Goal: Task Accomplishment & Management: Use online tool/utility

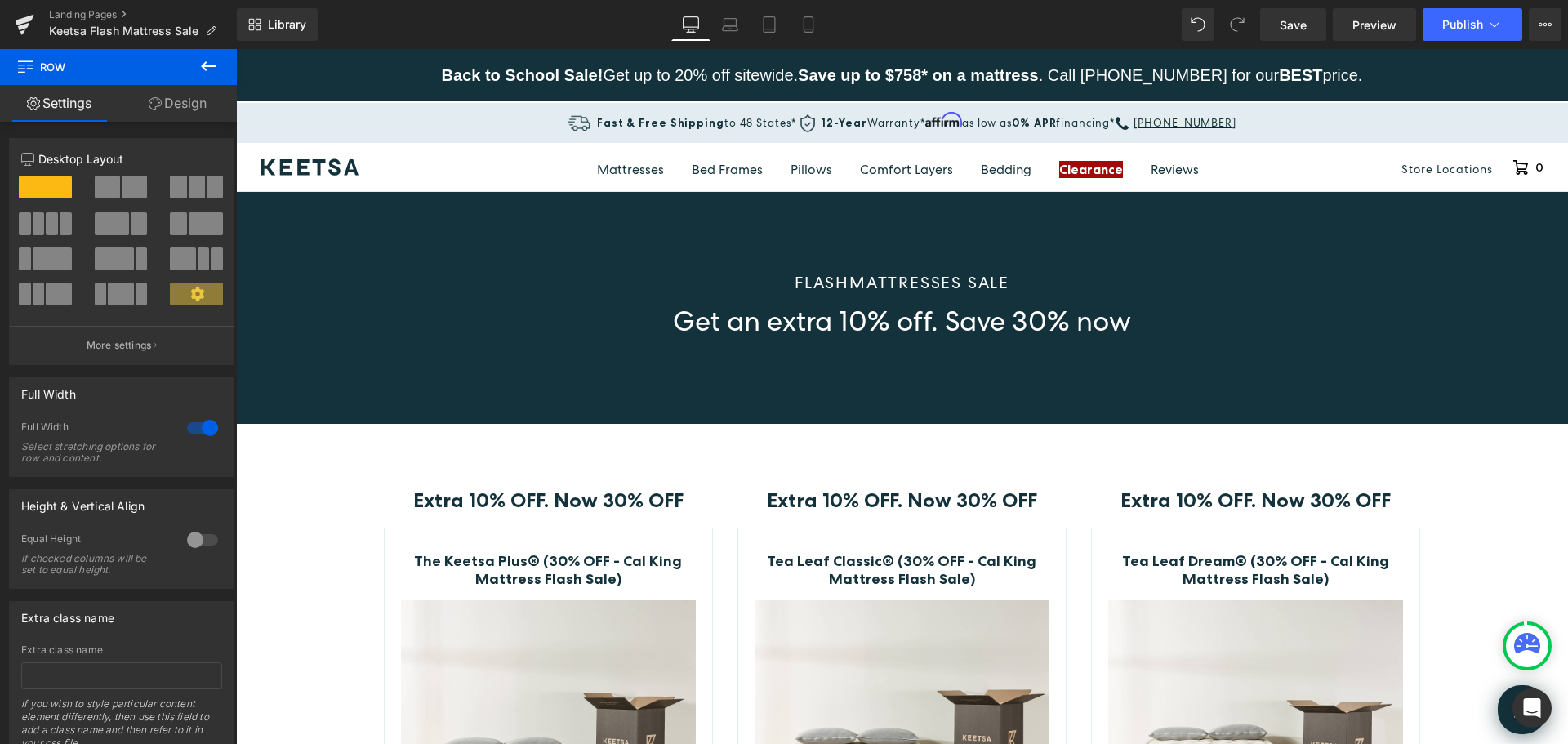
click at [215, 67] on icon at bounding box center [209, 66] width 20 height 20
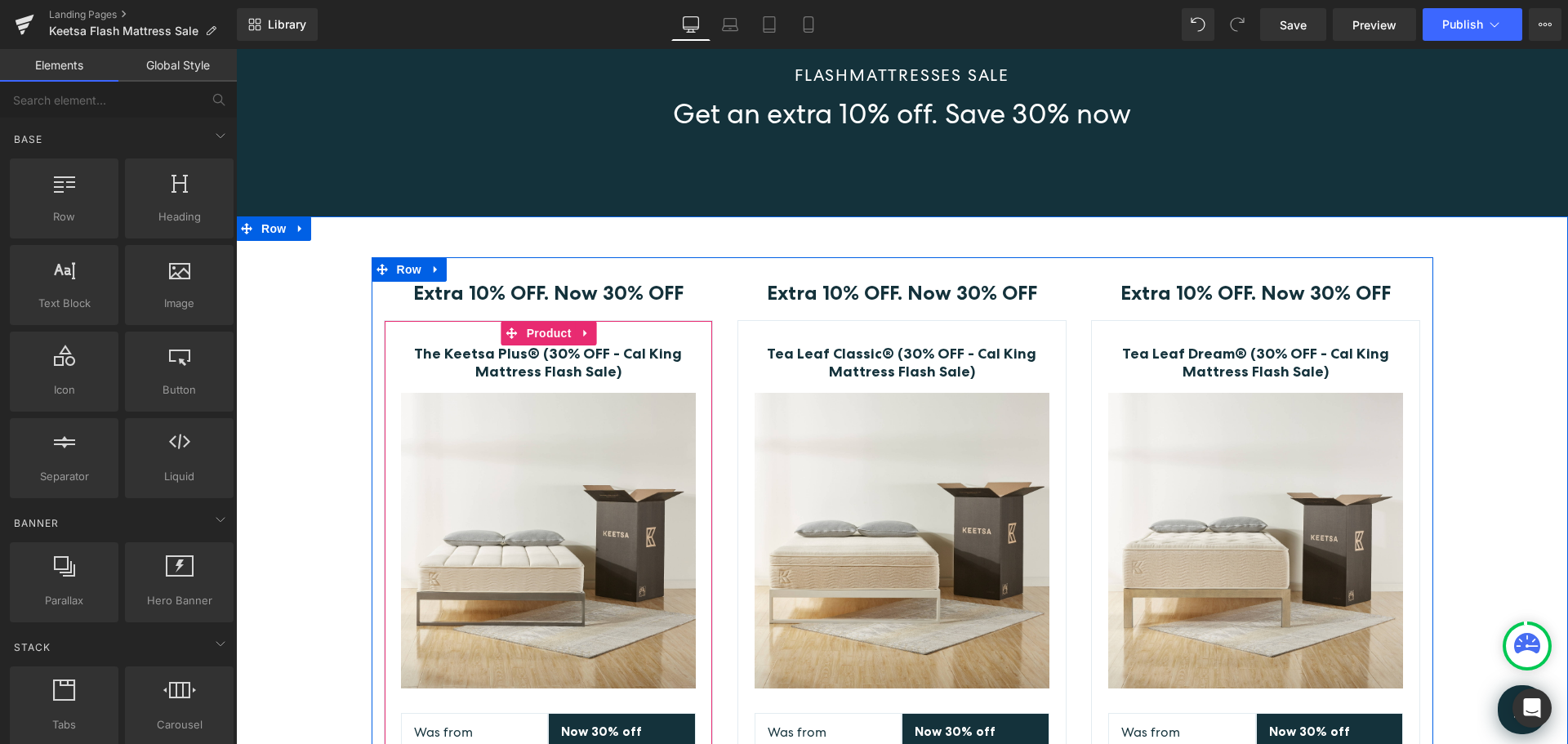
scroll to position [164, 0]
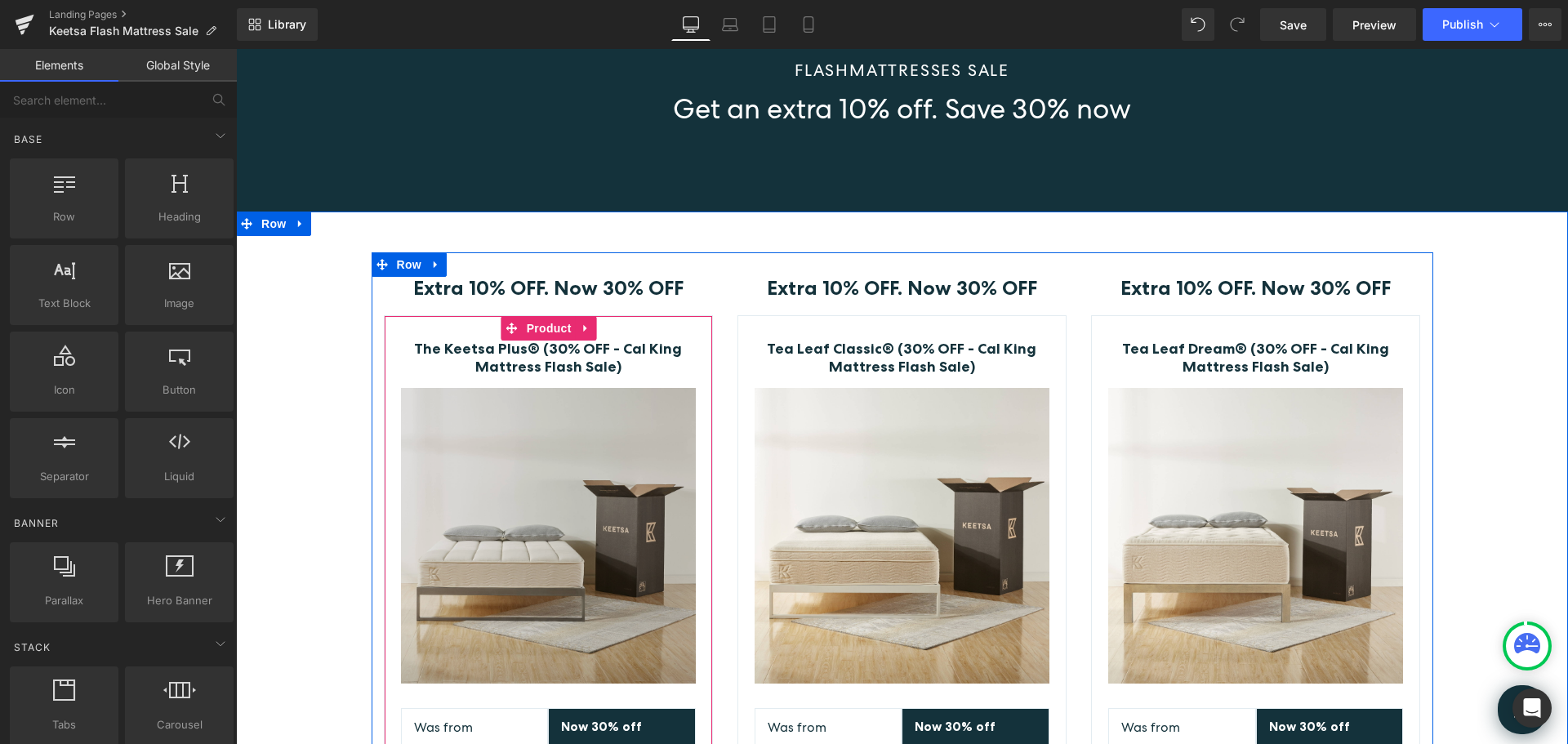
click at [610, 552] on img at bounding box center [548, 535] width 295 height 295
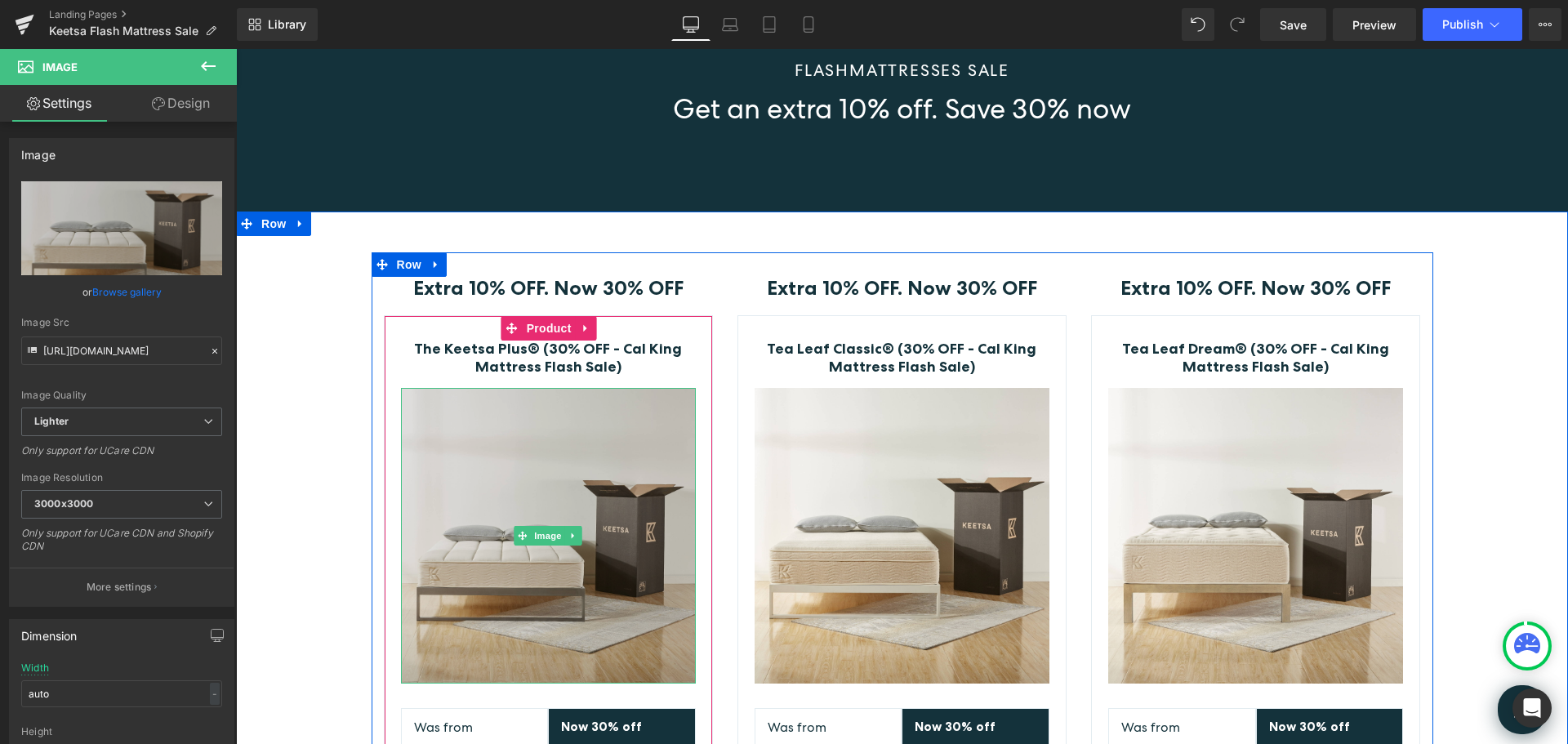
click at [506, 481] on img at bounding box center [548, 535] width 295 height 295
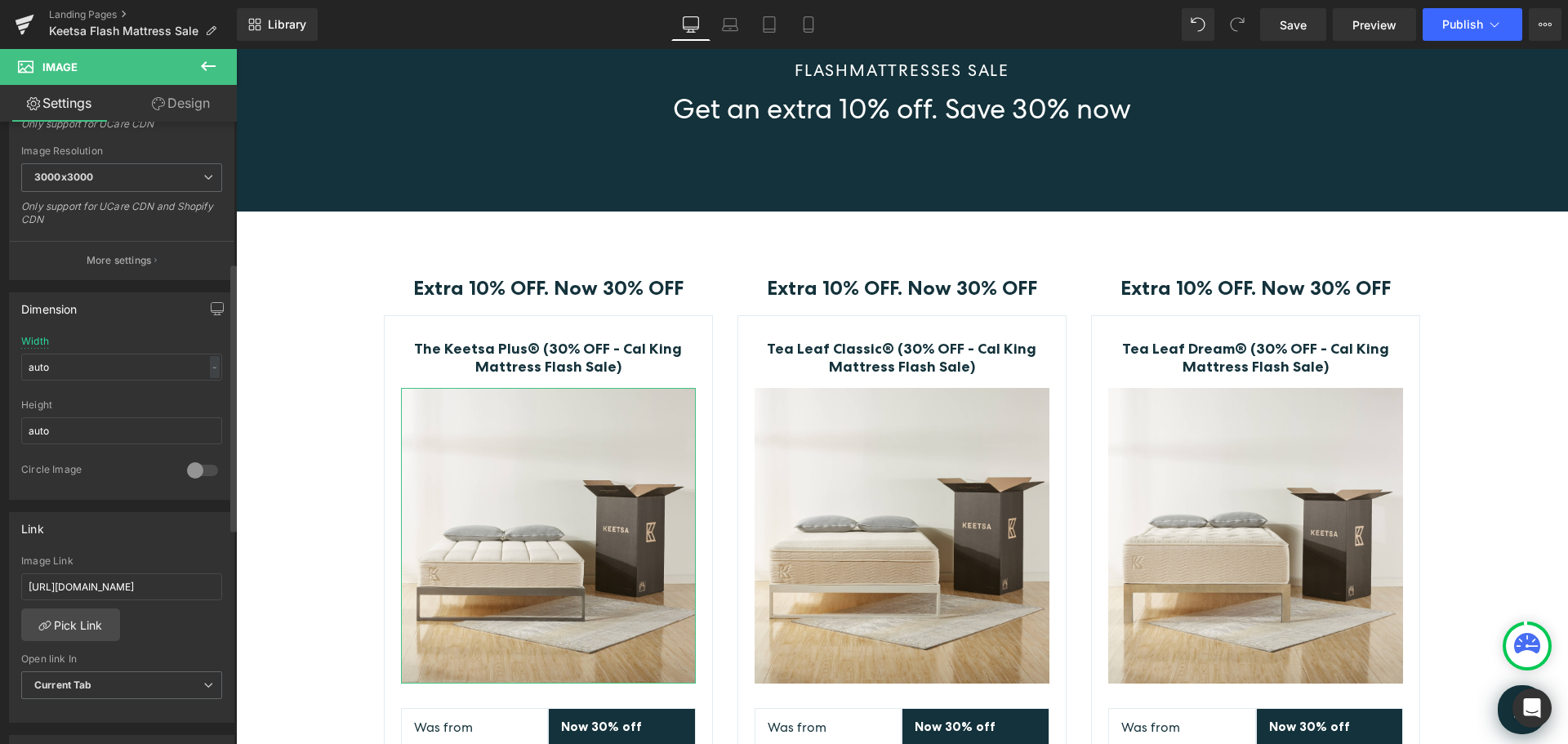
scroll to position [409, 0]
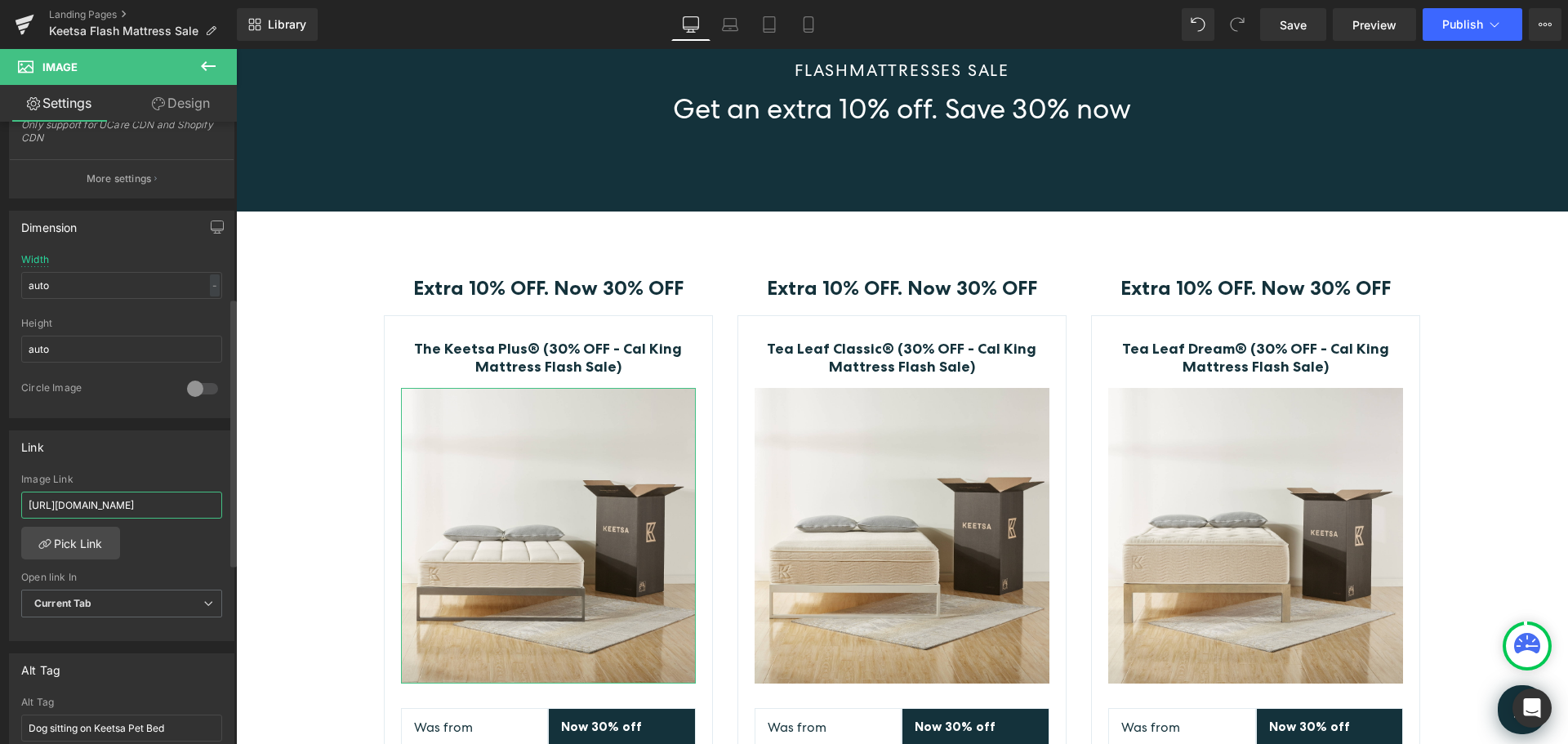
click at [116, 505] on input "[URL][DOMAIN_NAME]" at bounding box center [121, 505] width 201 height 27
type input "[URL][DOMAIN_NAME]"
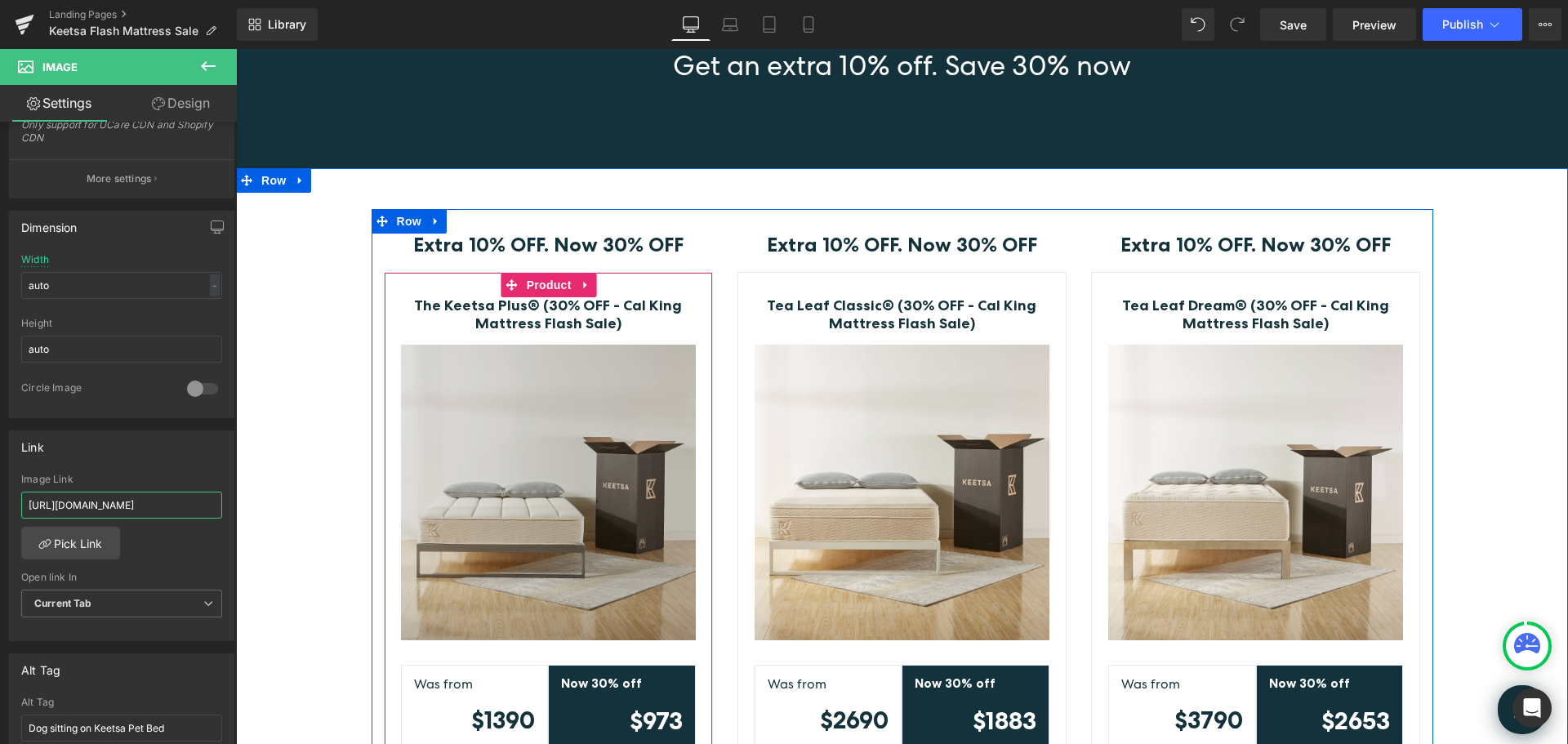
scroll to position [327, 0]
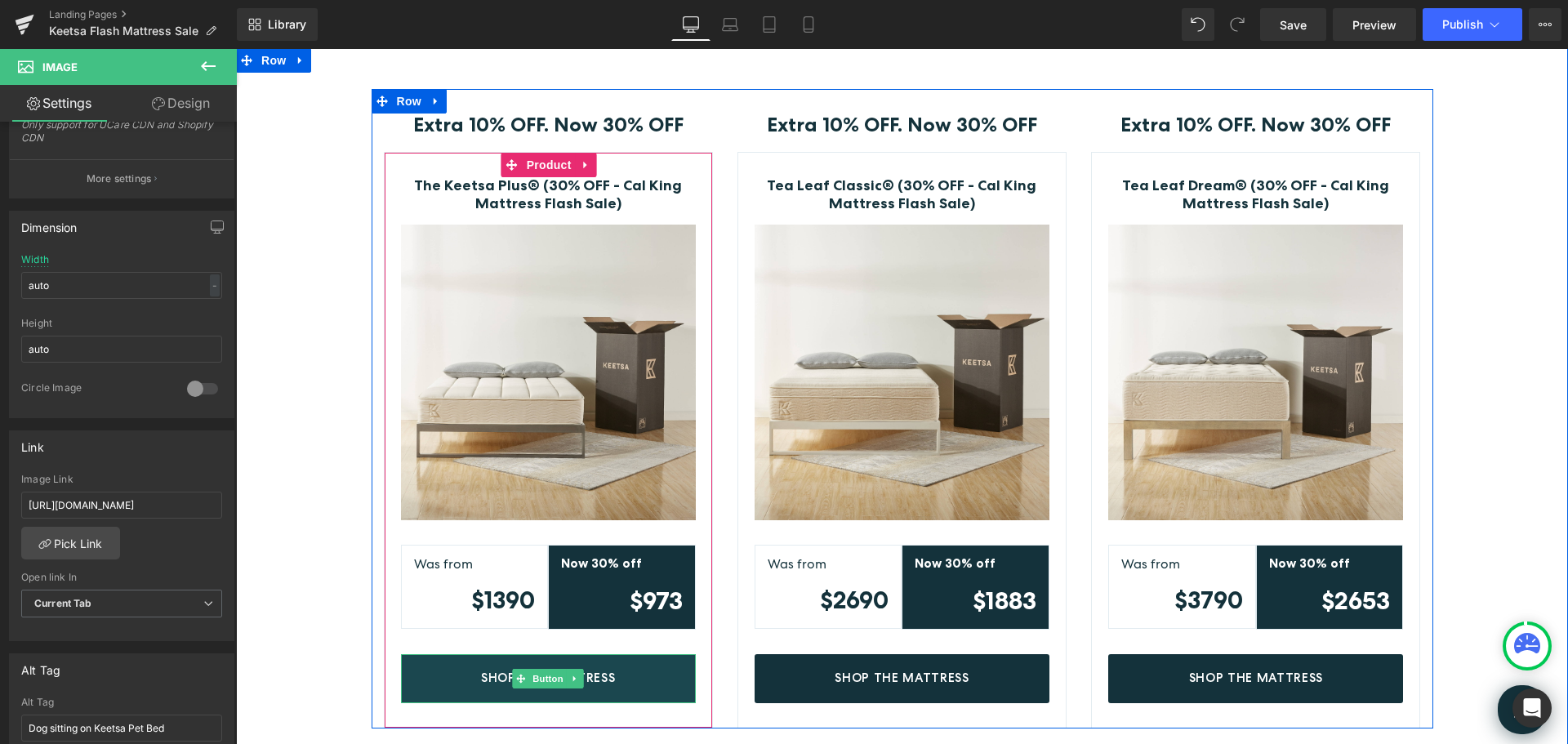
click at [646, 684] on link "Shop The Mattress" at bounding box center [548, 679] width 295 height 49
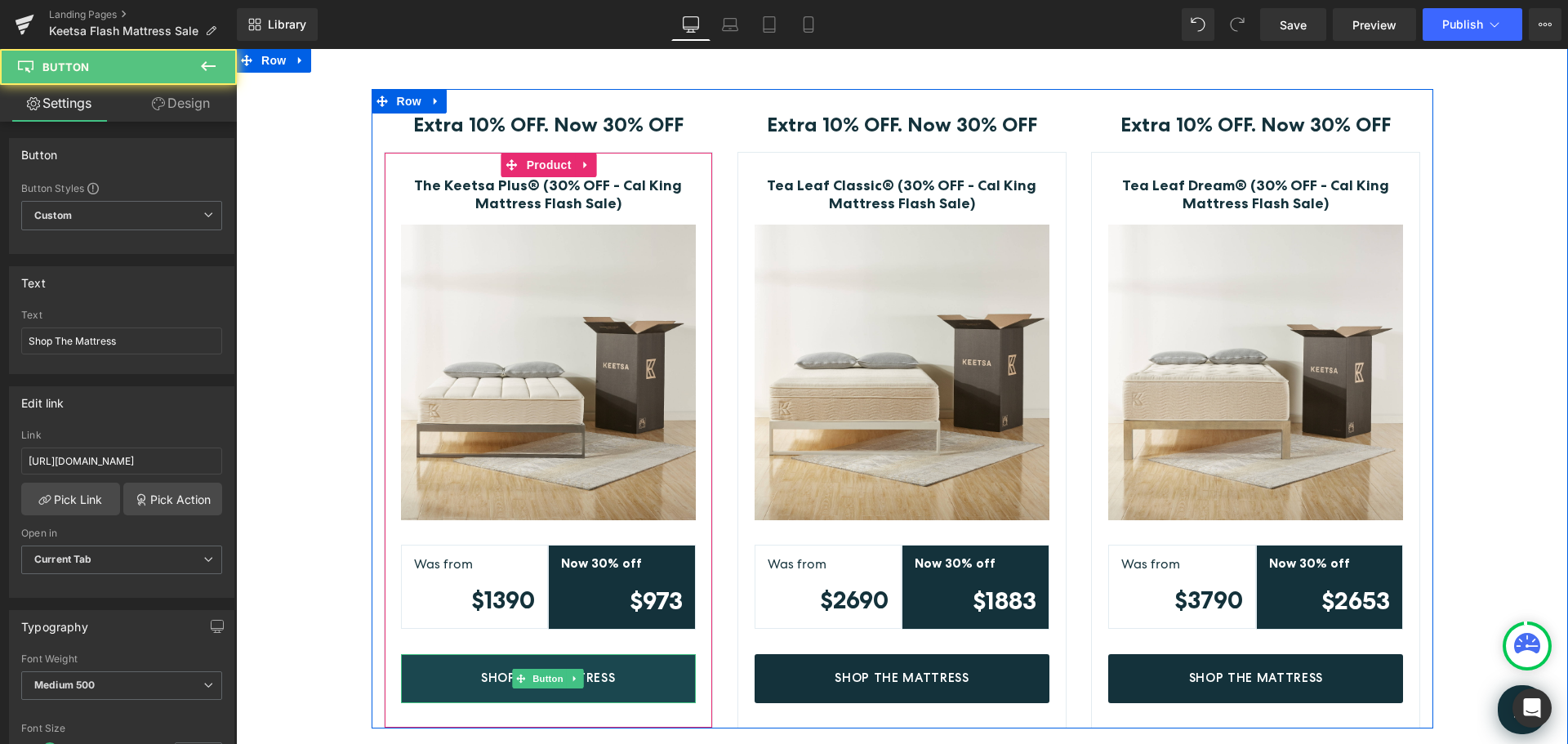
click at [654, 680] on link "Shop The Mattress" at bounding box center [548, 679] width 295 height 49
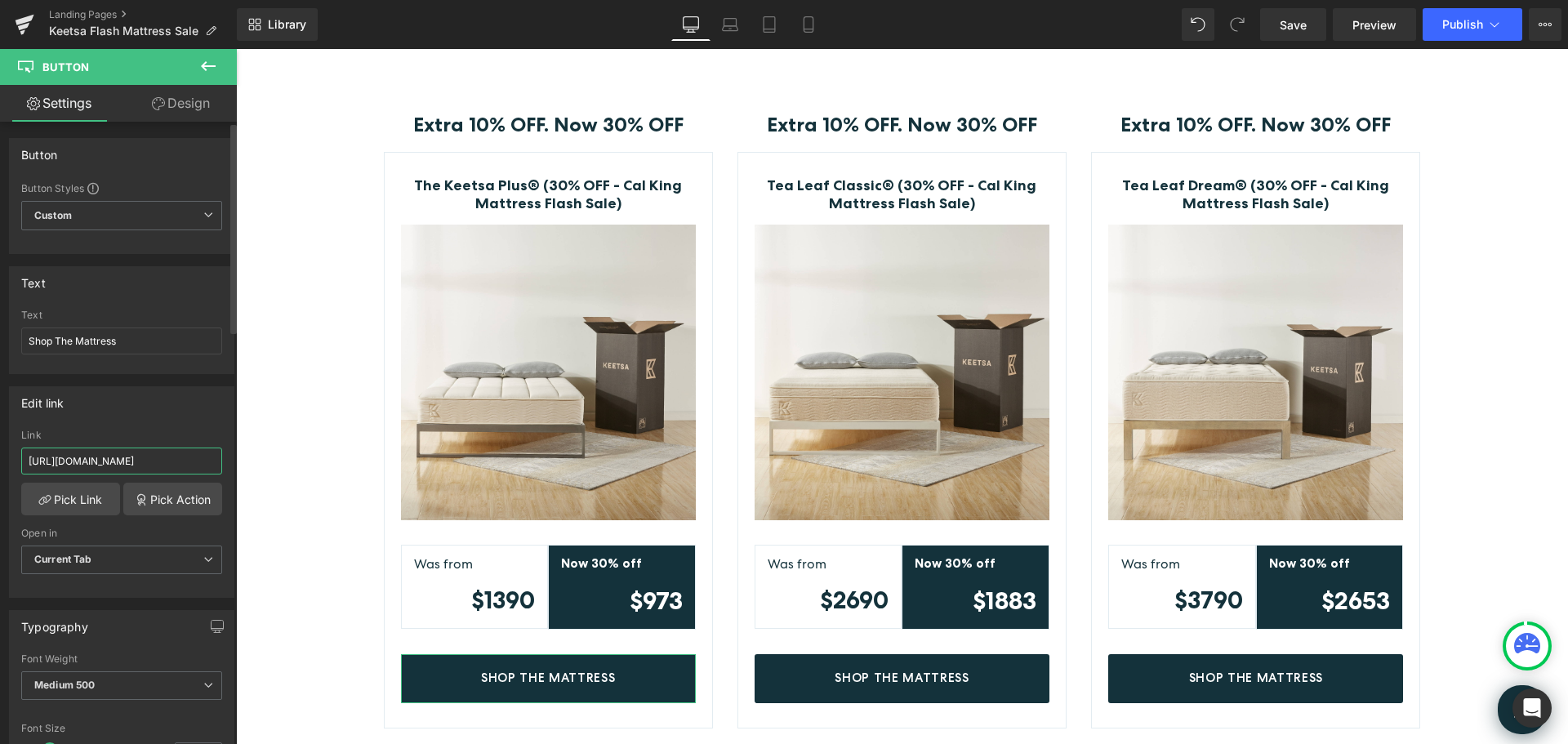
click at [163, 459] on input "[URL][DOMAIN_NAME]" at bounding box center [121, 461] width 201 height 27
type input "[URL][DOMAIN_NAME]"
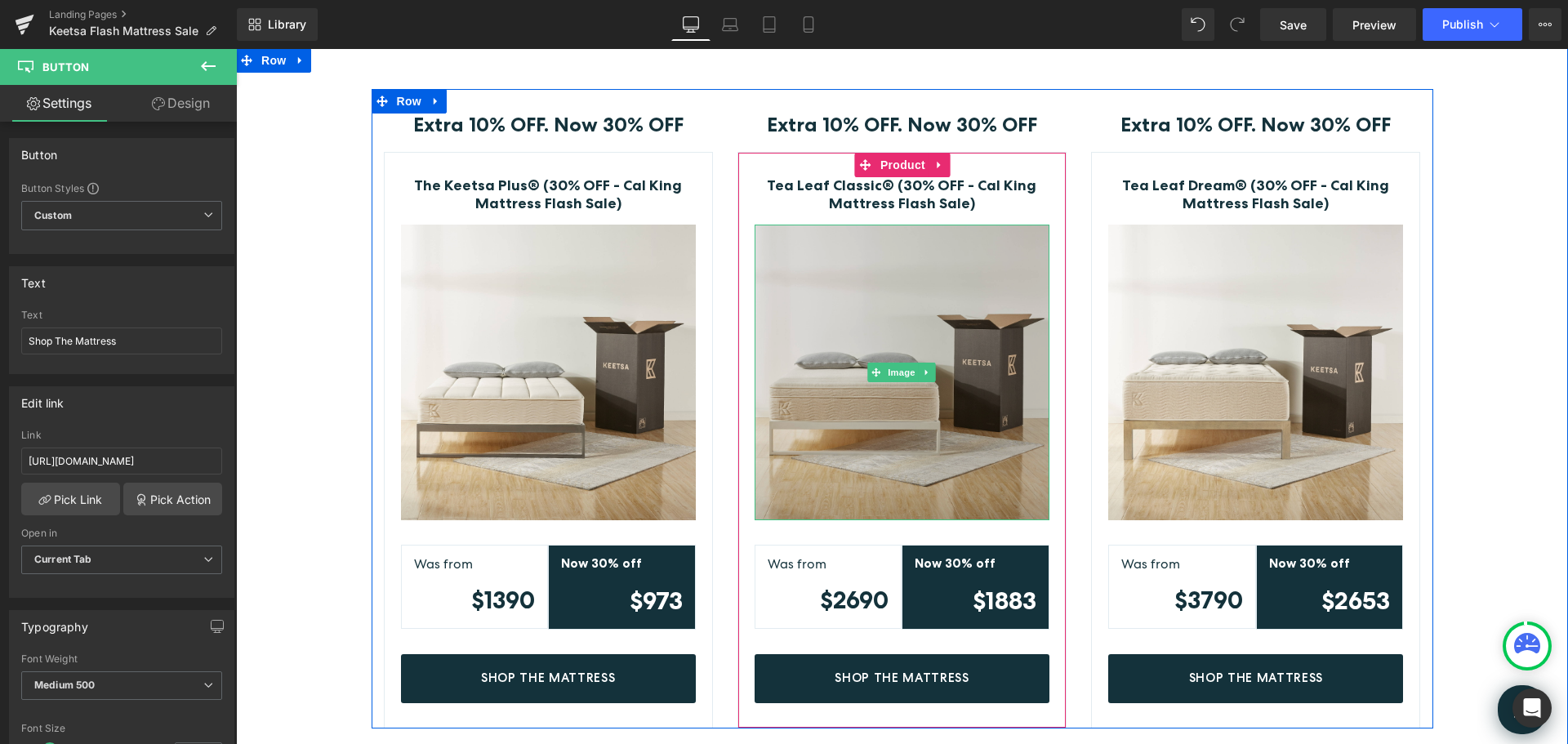
click at [972, 312] on img at bounding box center [902, 372] width 295 height 295
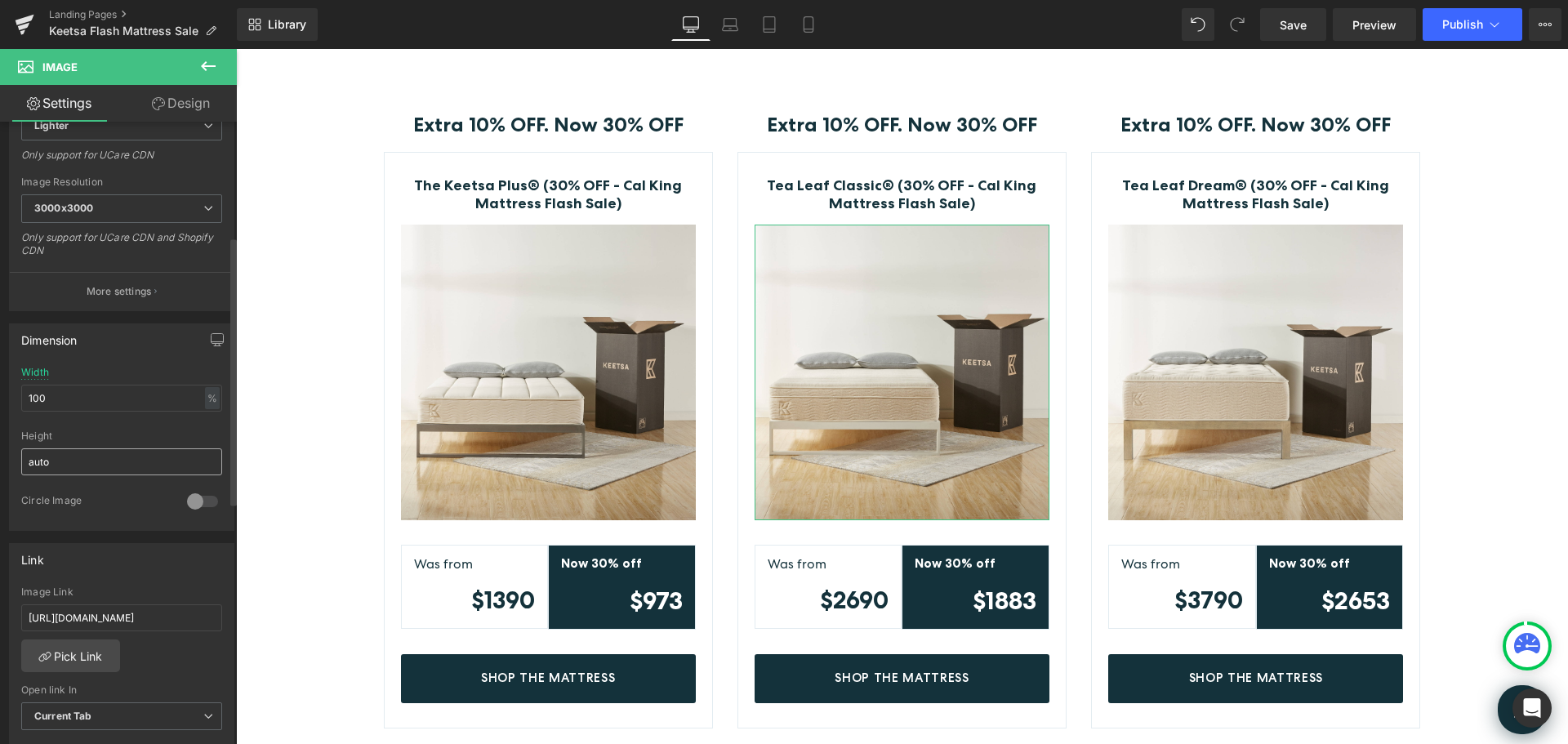
scroll to position [491, 0]
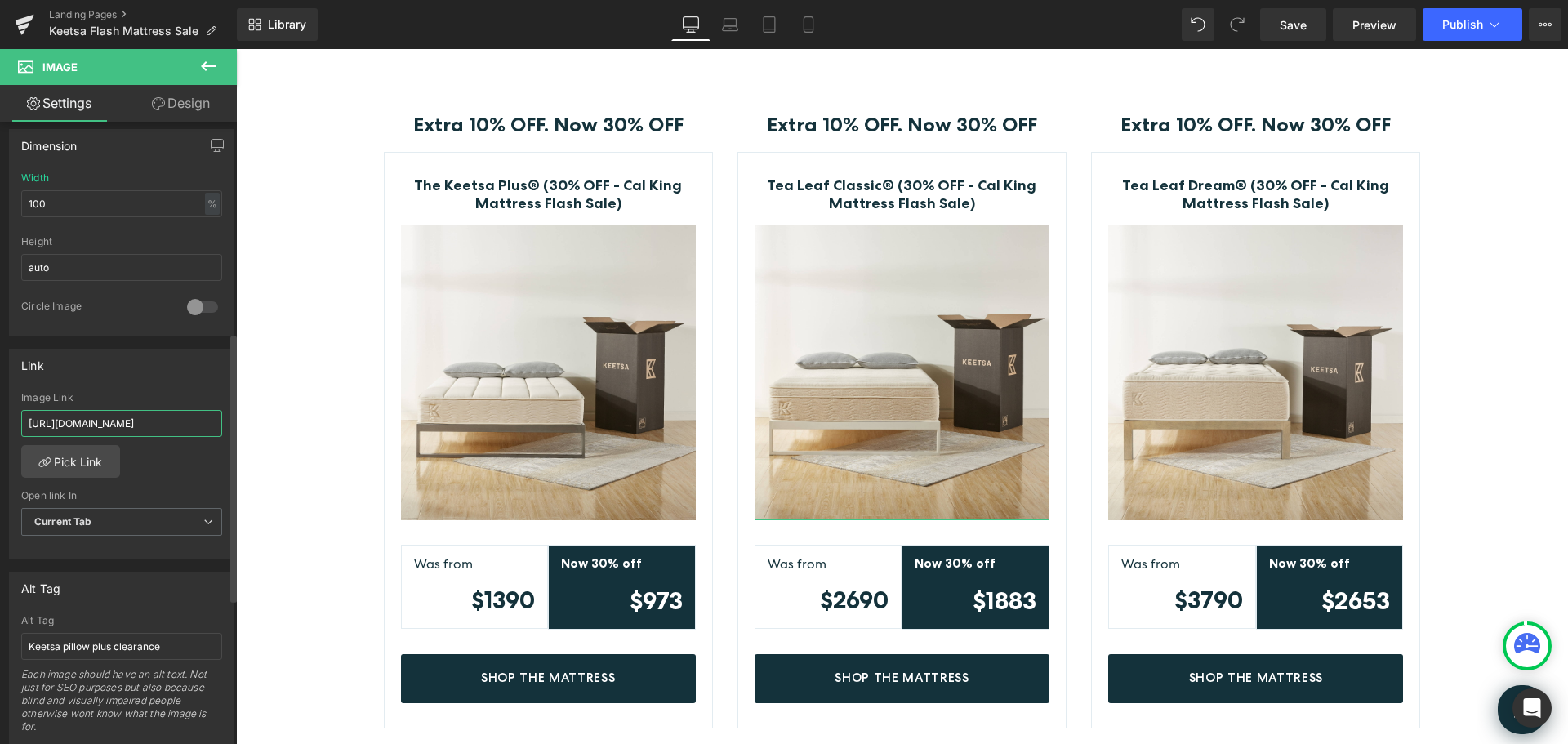
click at [146, 421] on input "[URL][DOMAIN_NAME]" at bounding box center [121, 424] width 201 height 27
paste input "collections/mattresses/products/tea-leaf-classic?variant=1294422"
type input "[URL][DOMAIN_NAME]"
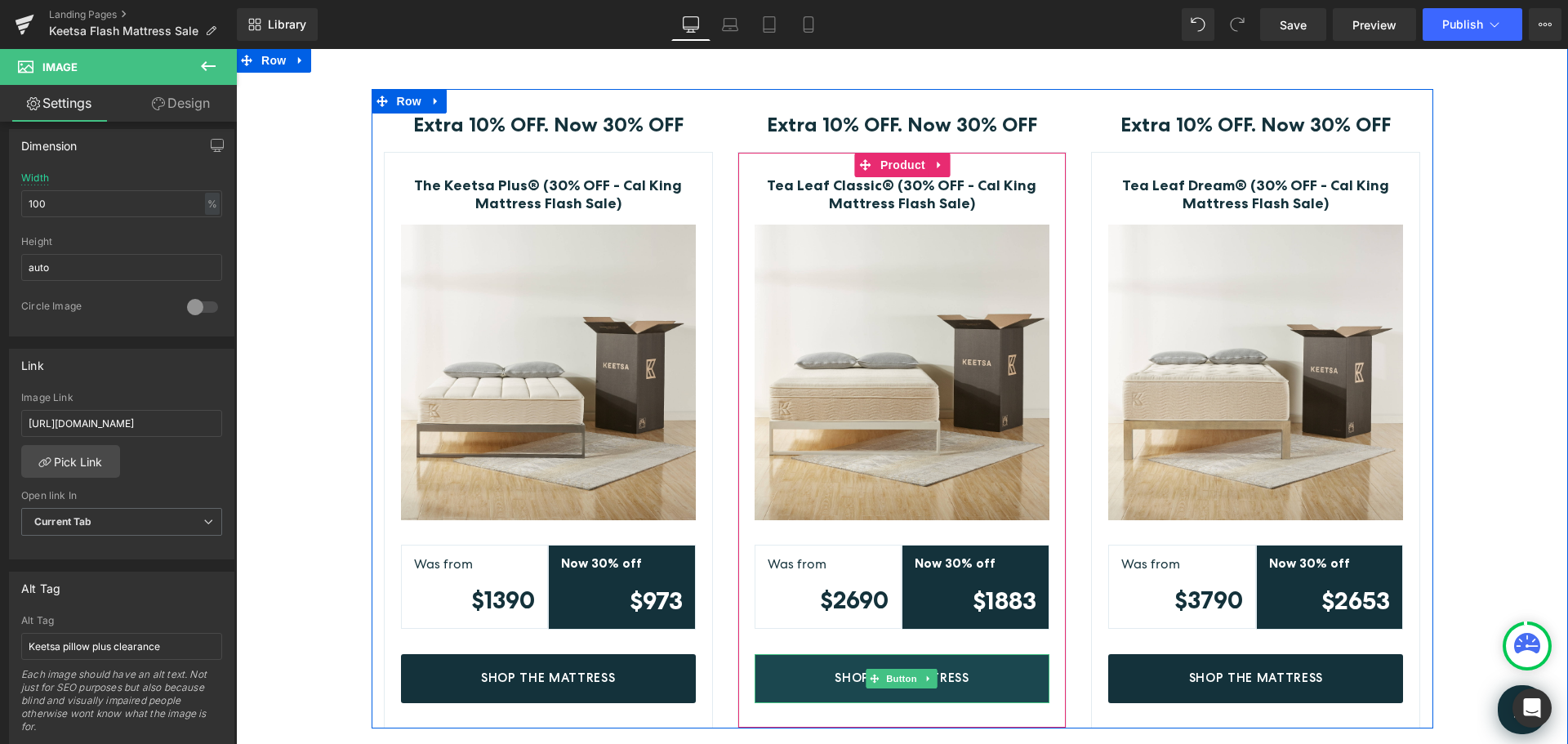
click at [1000, 670] on link "Shop The Mattress" at bounding box center [902, 679] width 295 height 49
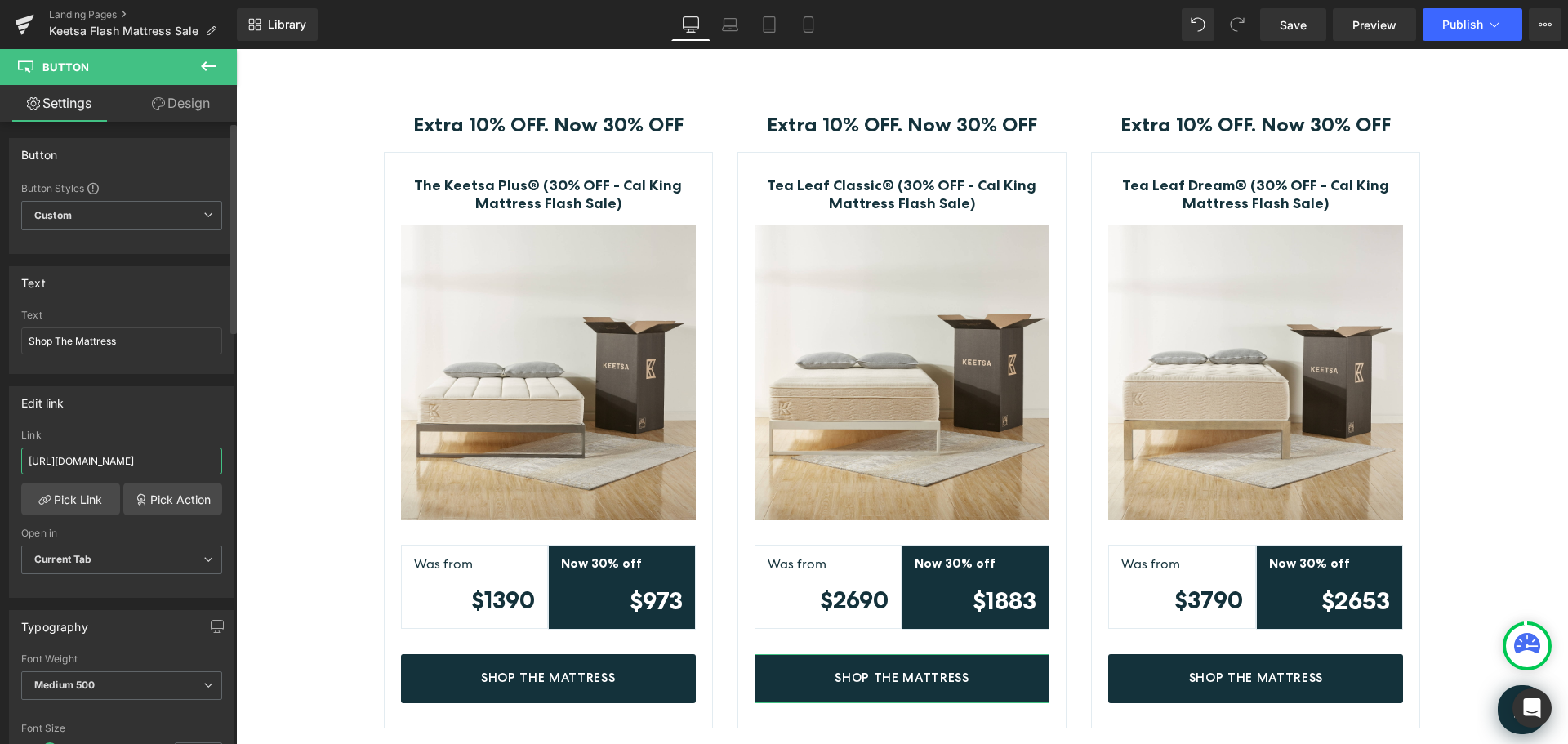
click at [148, 458] on input "[URL][DOMAIN_NAME]" at bounding box center [121, 461] width 201 height 27
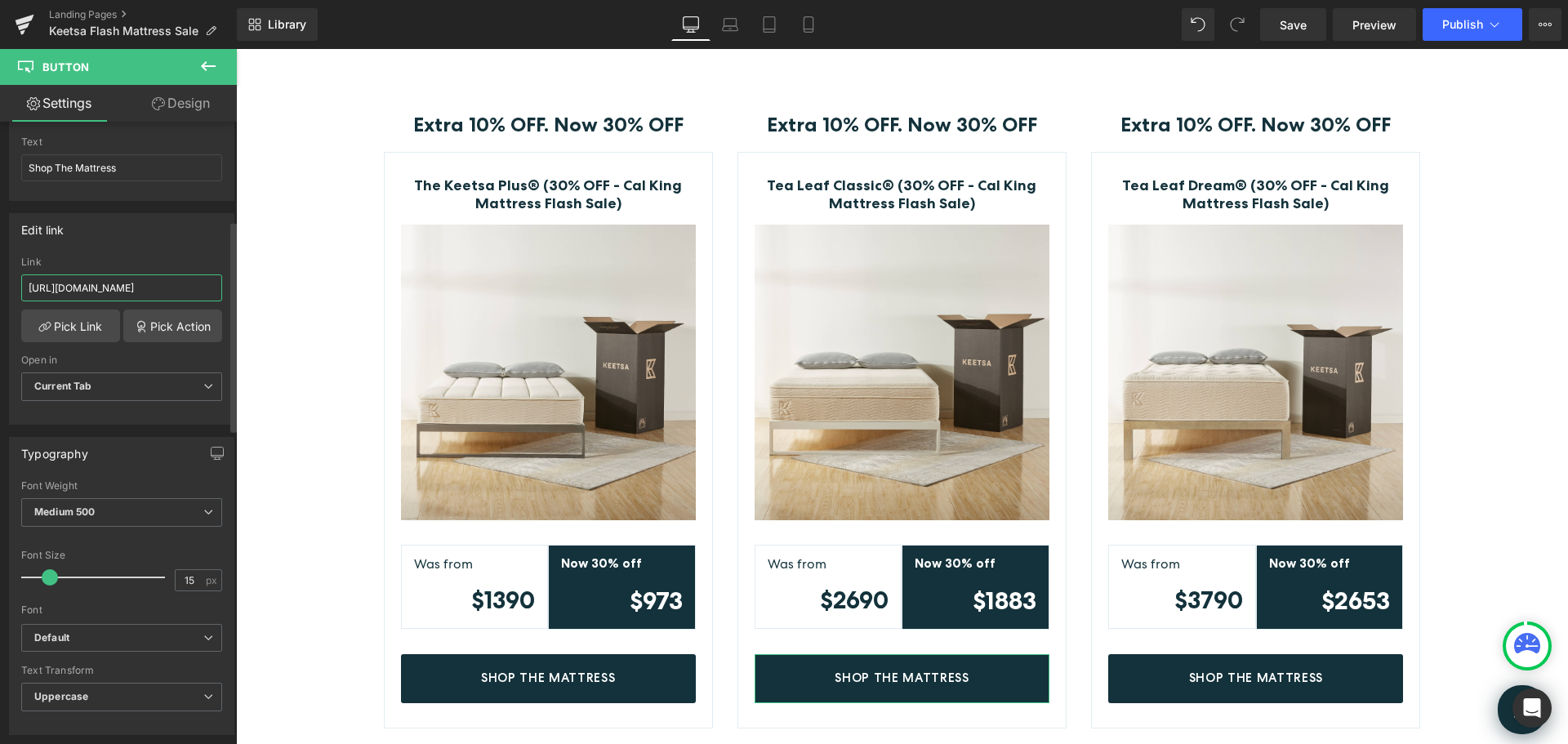
scroll to position [164, 0]
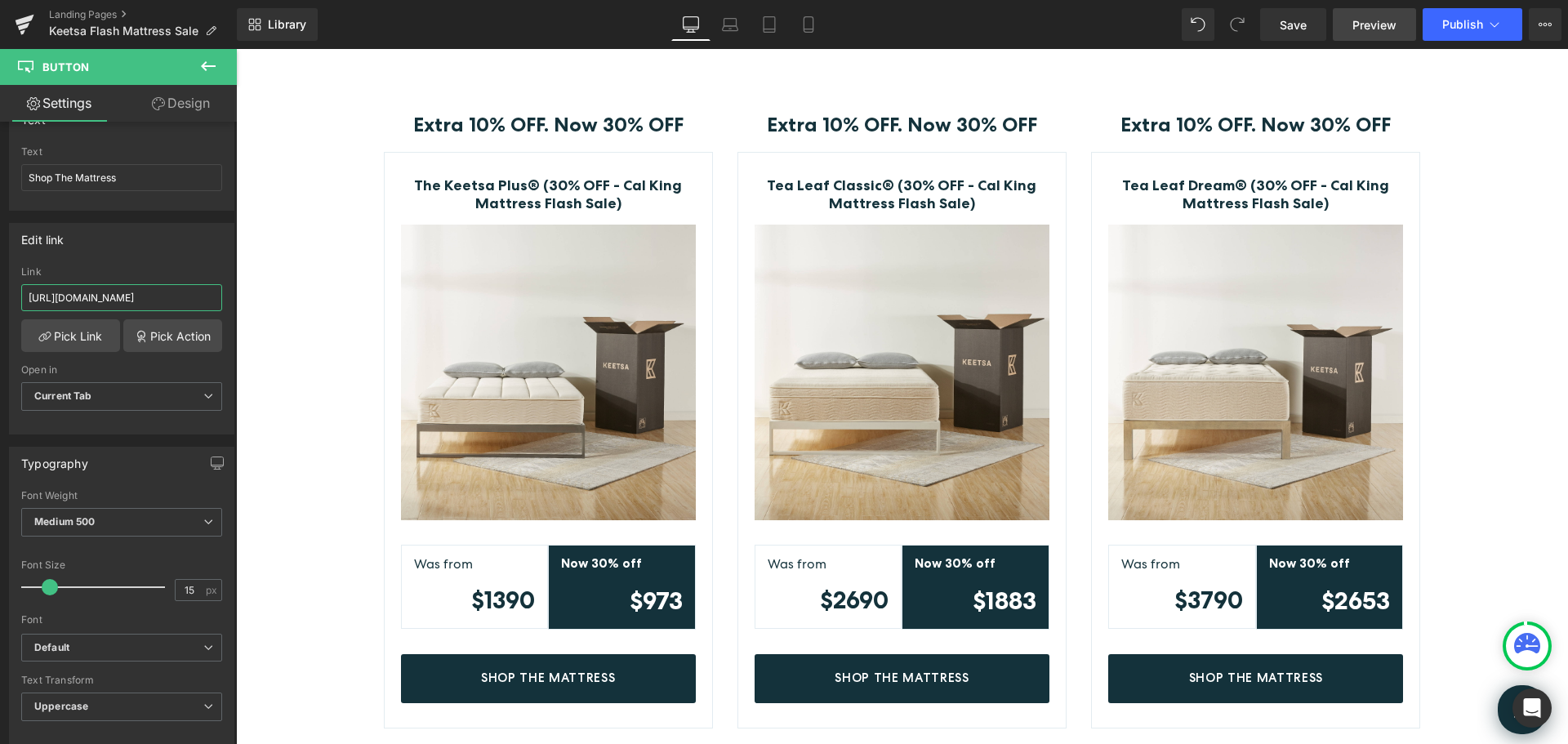
type input "[URL][DOMAIN_NAME]"
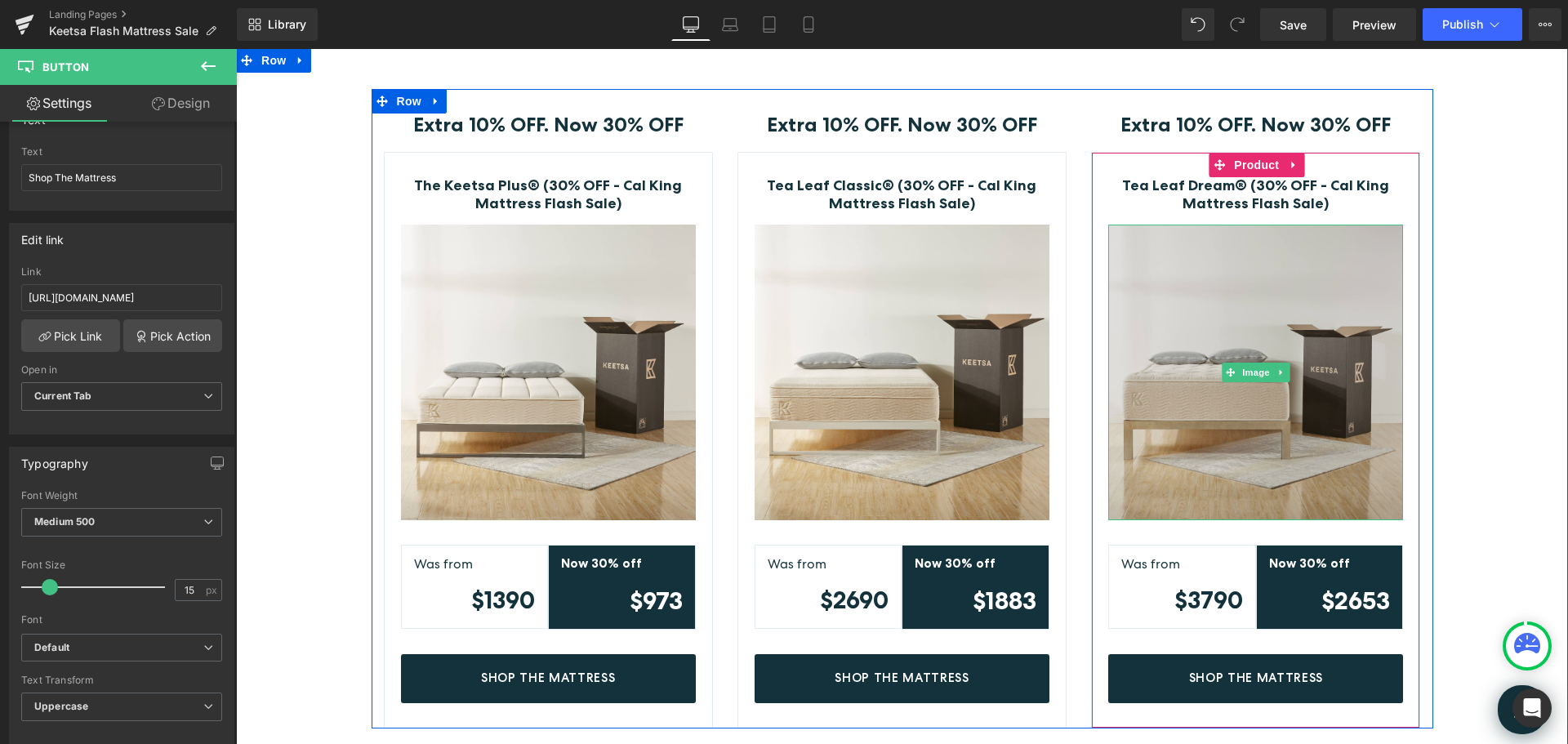
click at [1287, 326] on img at bounding box center [1256, 372] width 295 height 295
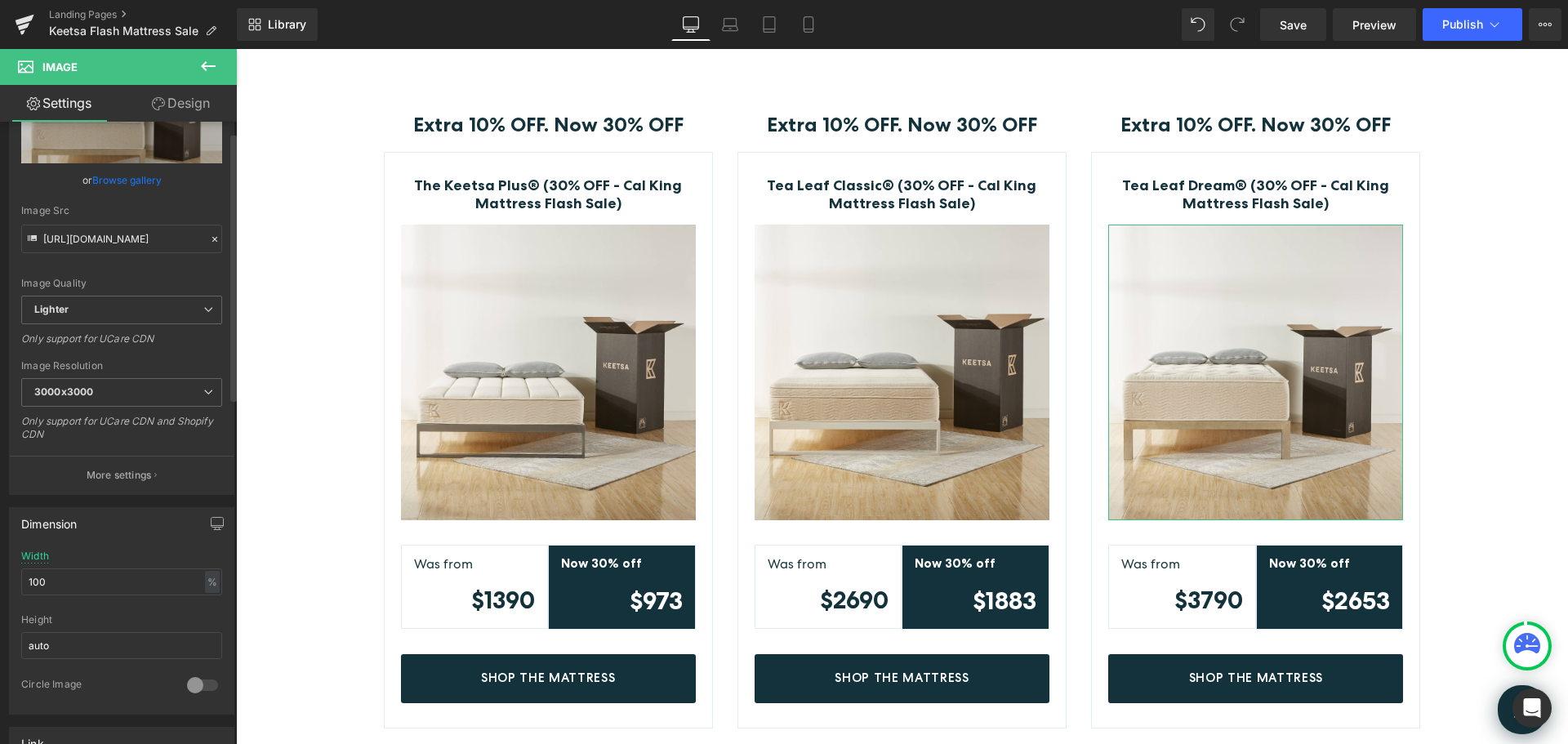
scroll to position [327, 0]
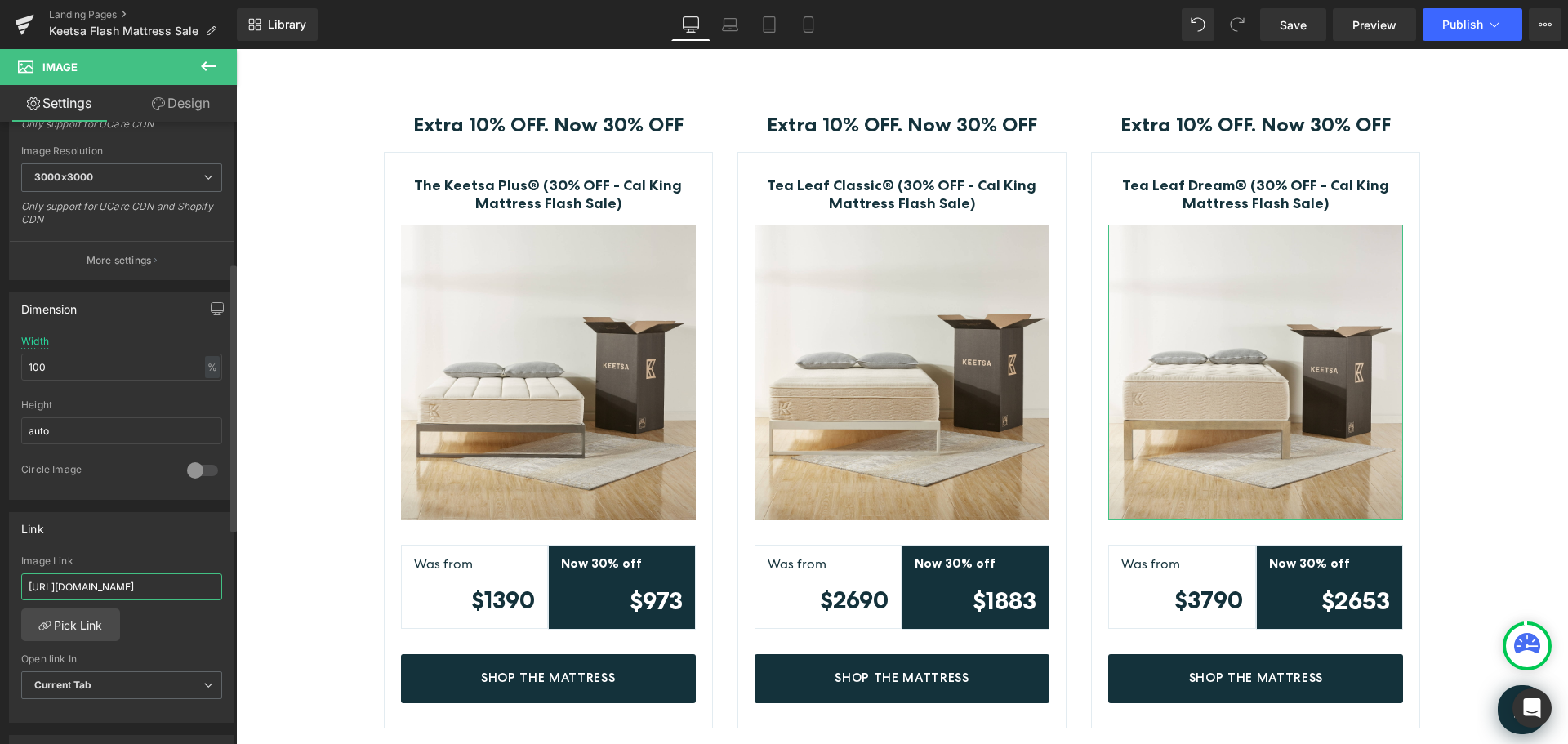
click at [126, 593] on input "[URL][DOMAIN_NAME]" at bounding box center [121, 587] width 201 height 27
type input "[URL][DOMAIN_NAME]"
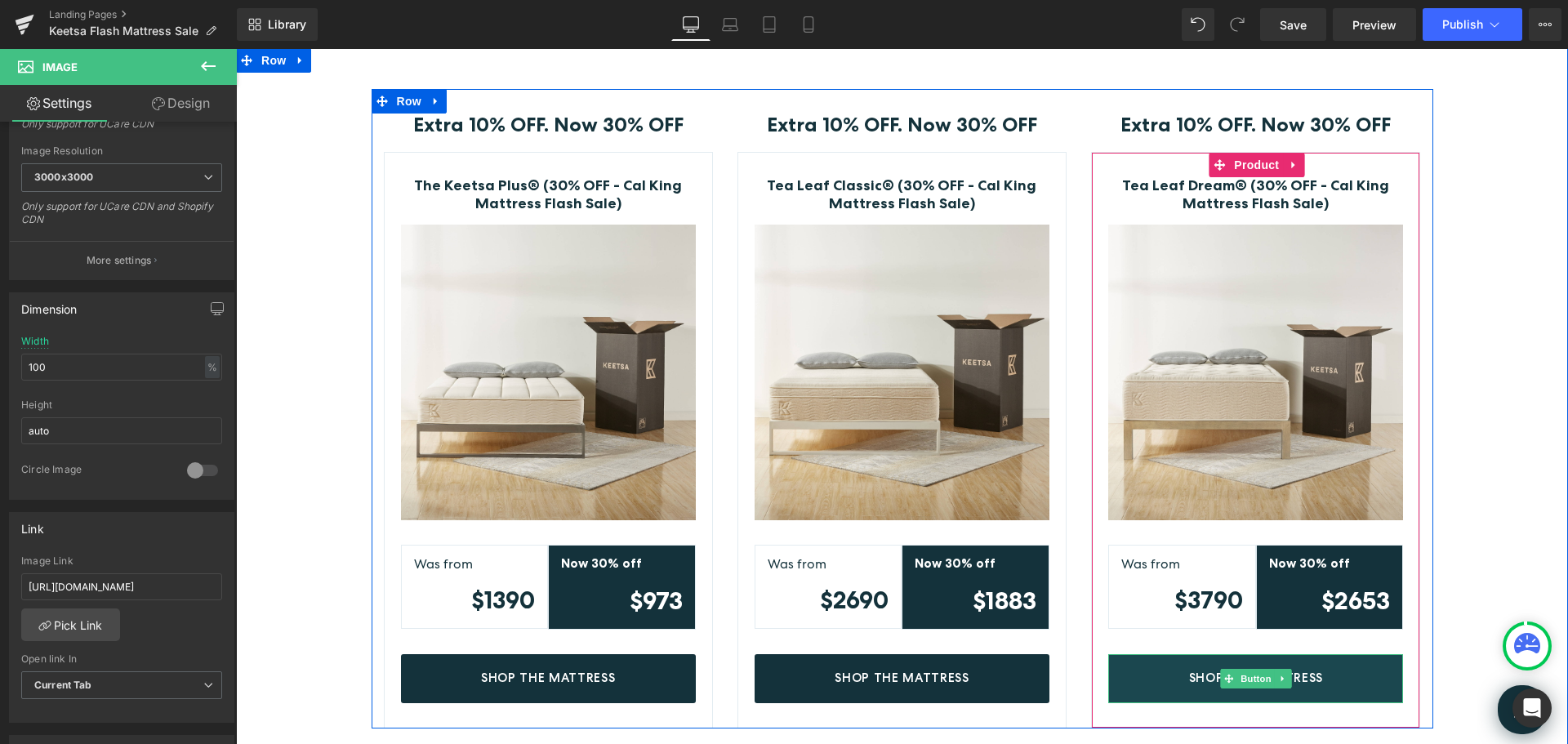
click at [1364, 680] on link "Shop The Mattress" at bounding box center [1256, 679] width 295 height 49
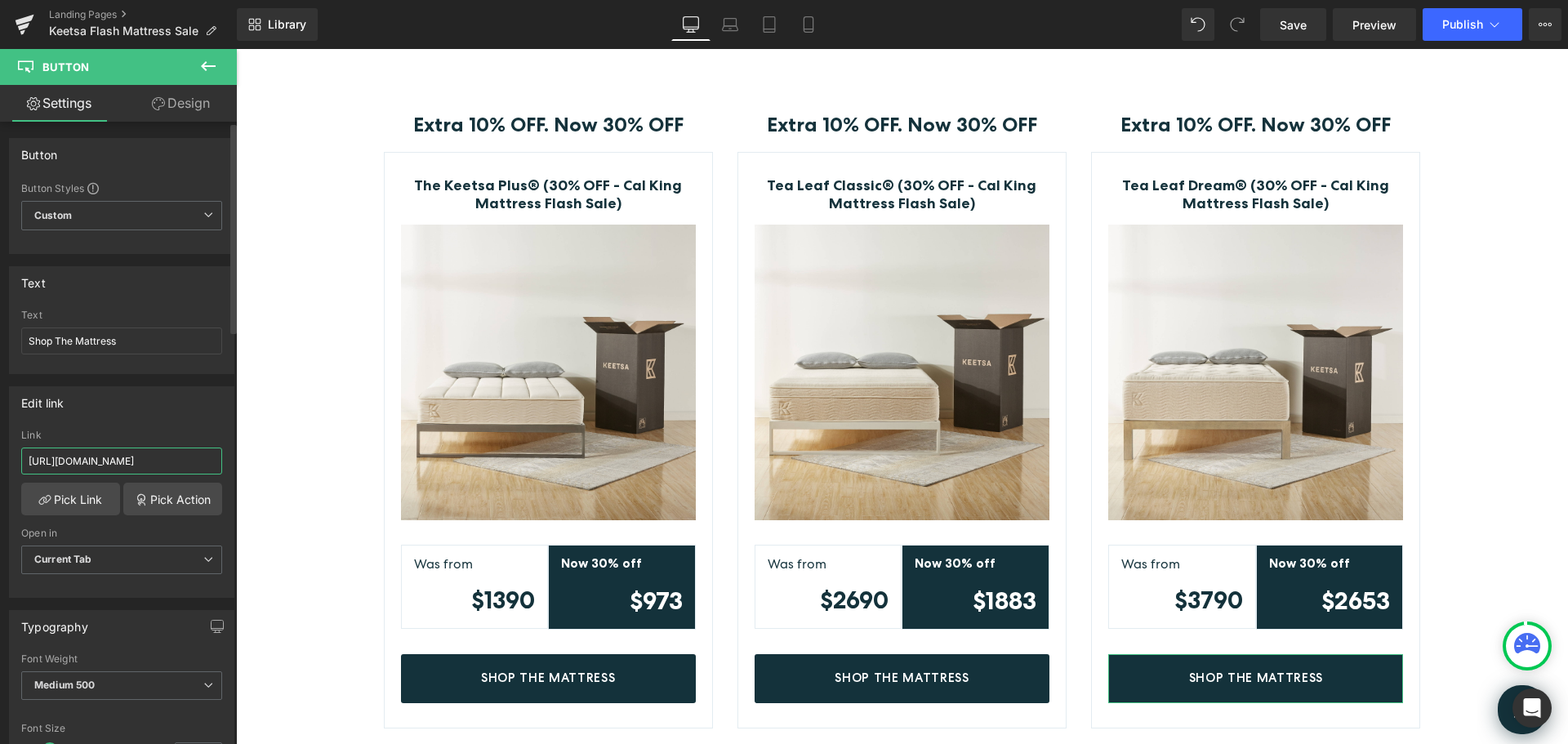
click at [151, 463] on input "[URL][DOMAIN_NAME]" at bounding box center [121, 461] width 201 height 27
type input "[URL][DOMAIN_NAME]"
click at [1460, 23] on span "Publish" at bounding box center [1462, 25] width 41 height 13
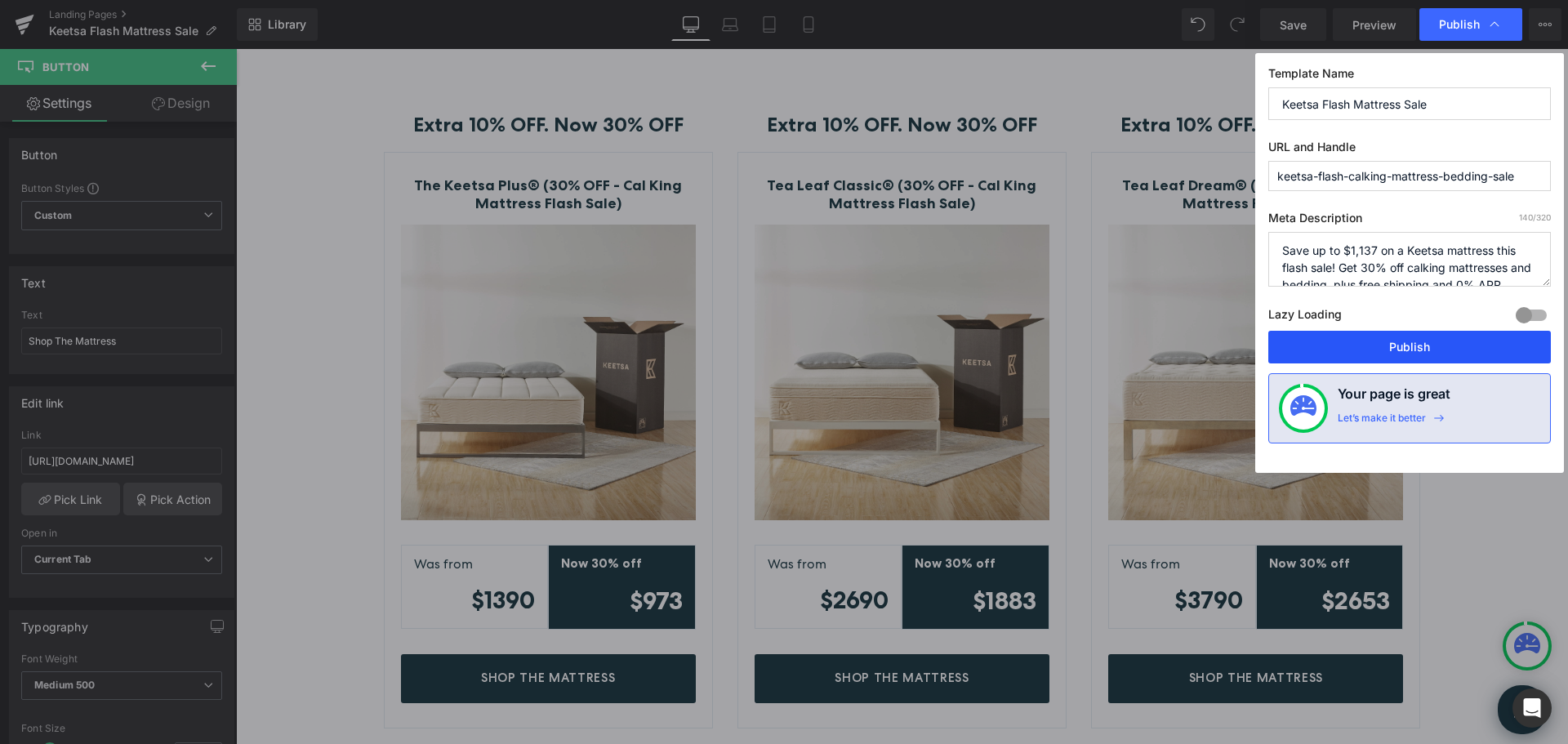
click at [1377, 350] on button "Publish" at bounding box center [1409, 347] width 282 height 33
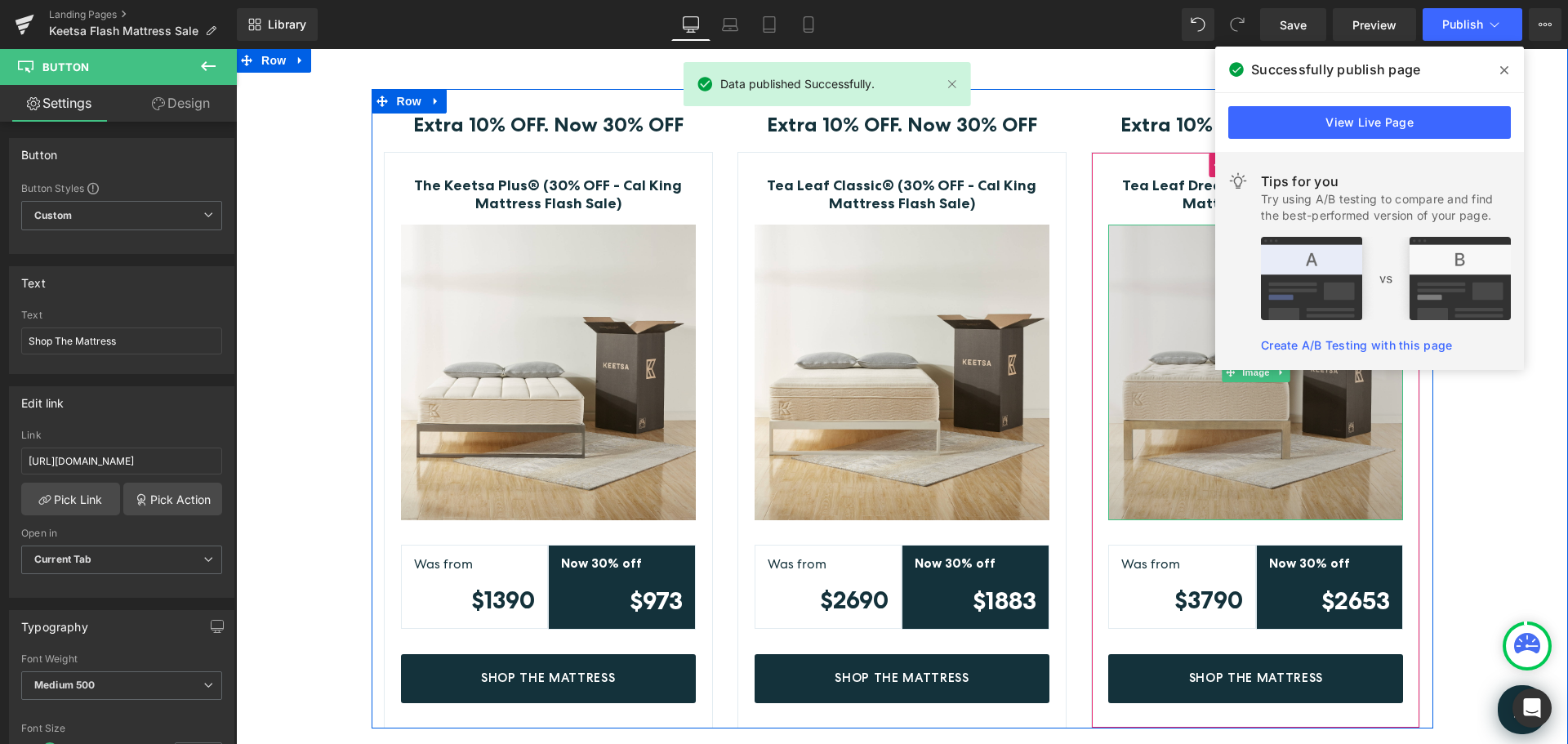
click at [1218, 440] on img at bounding box center [1256, 372] width 295 height 295
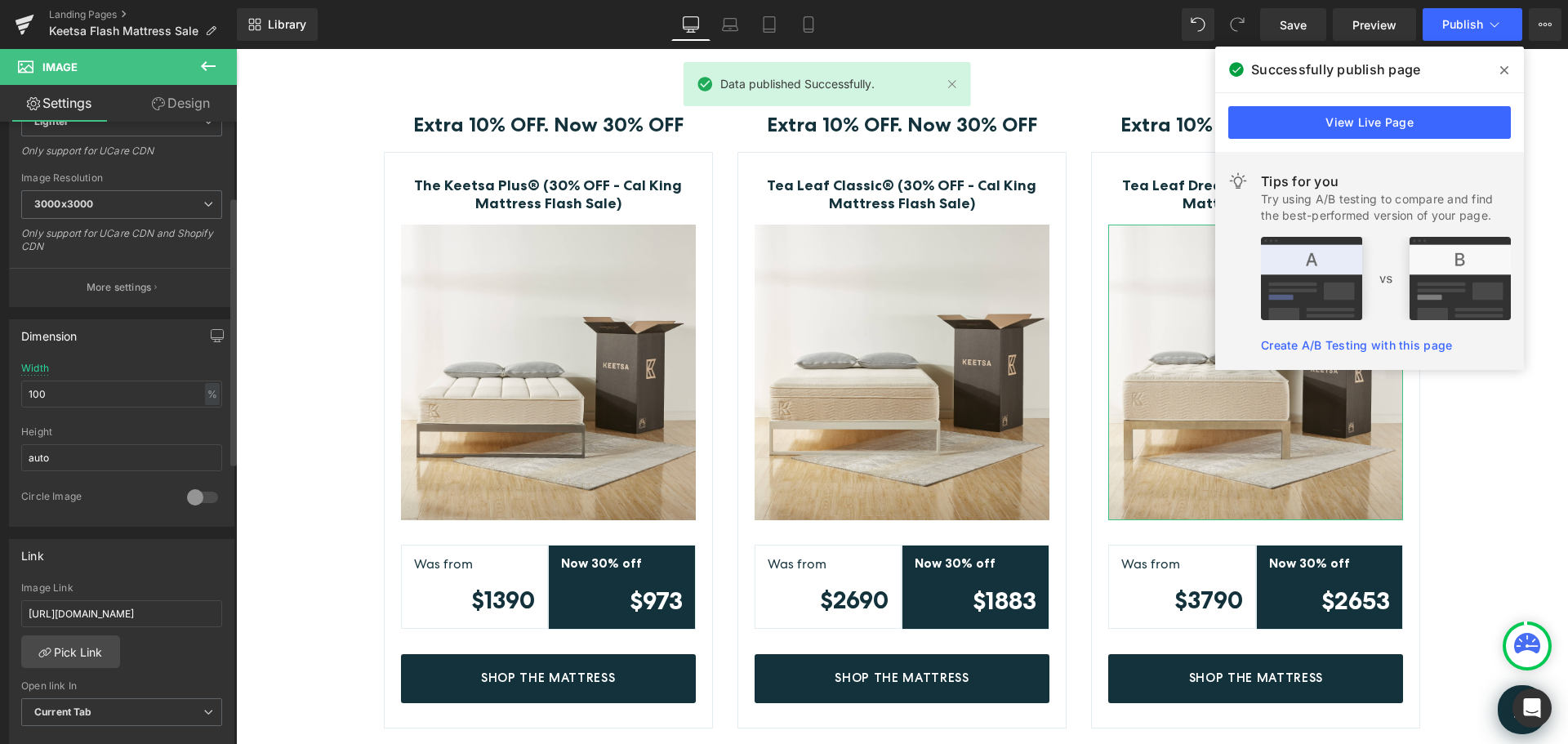
scroll to position [327, 0]
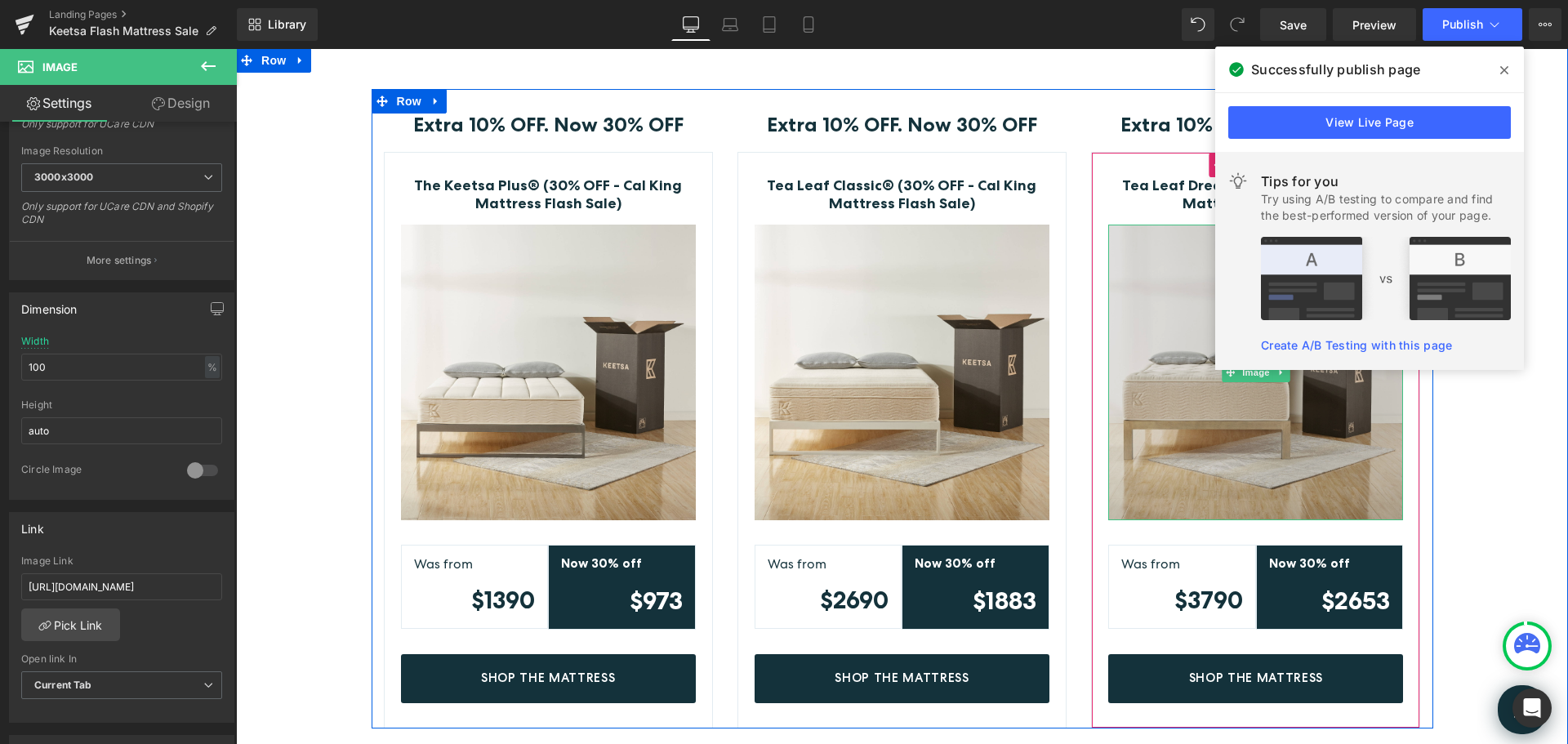
click at [1150, 398] on img at bounding box center [1256, 372] width 295 height 295
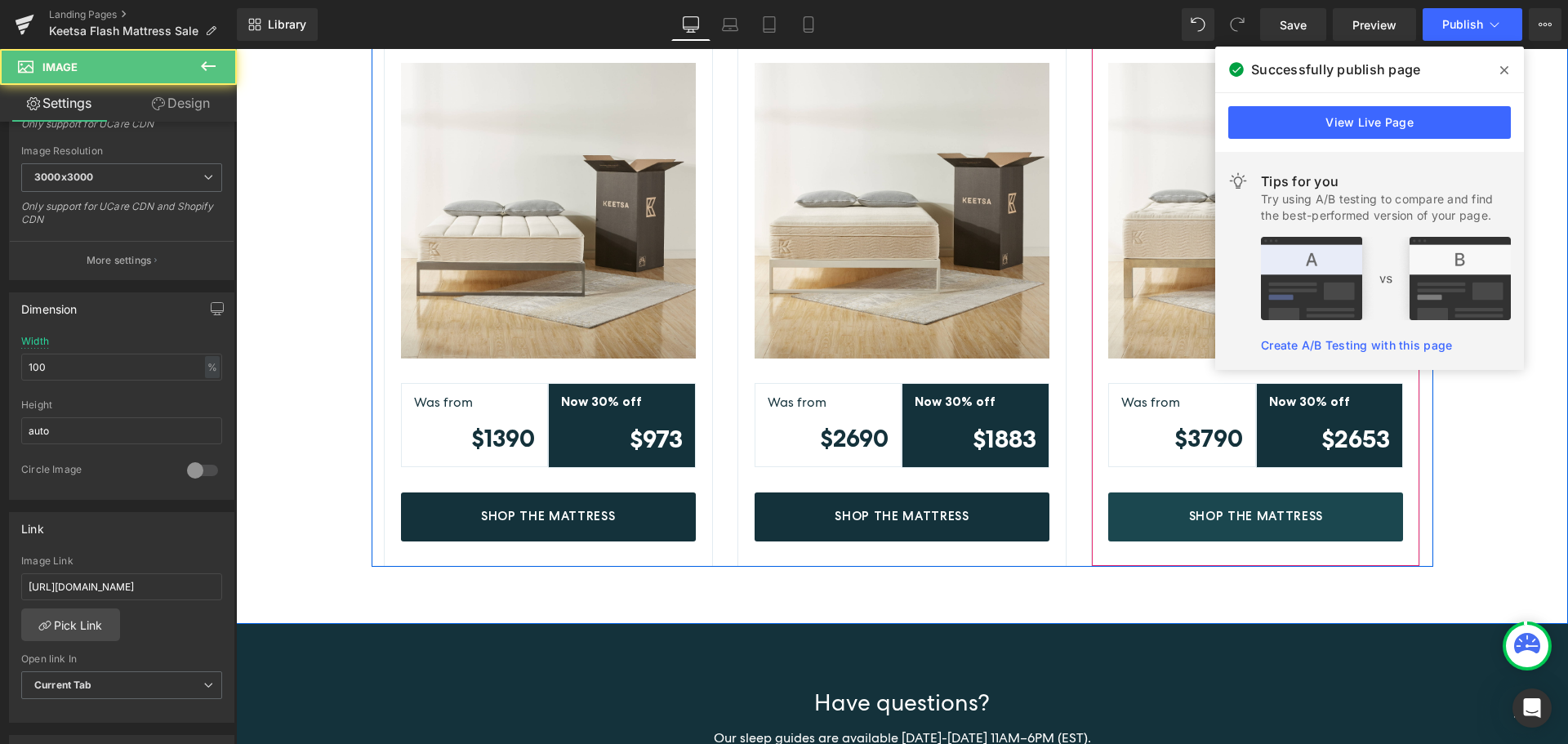
scroll to position [491, 0]
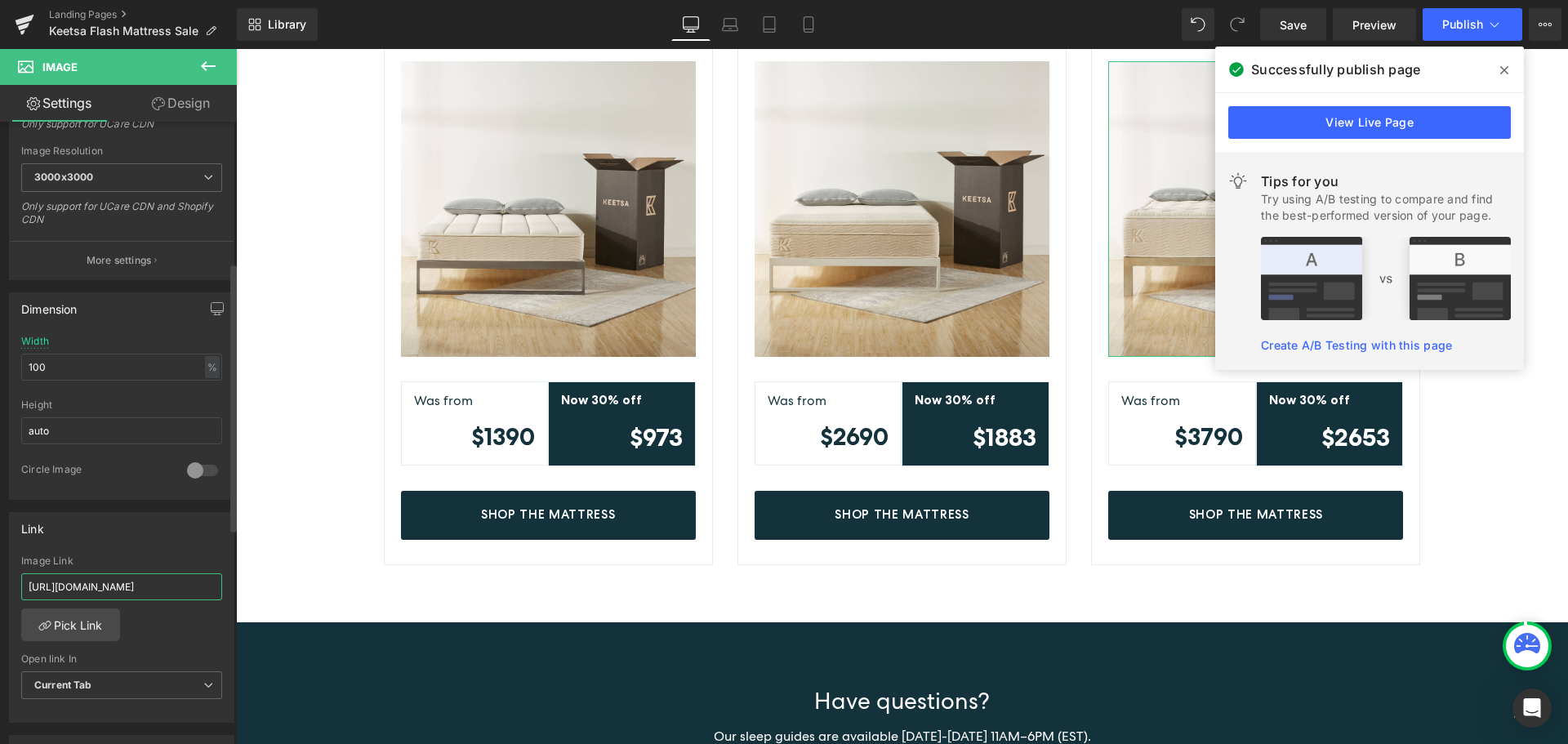
click at [129, 588] on input "[URL][DOMAIN_NAME]" at bounding box center [121, 587] width 201 height 27
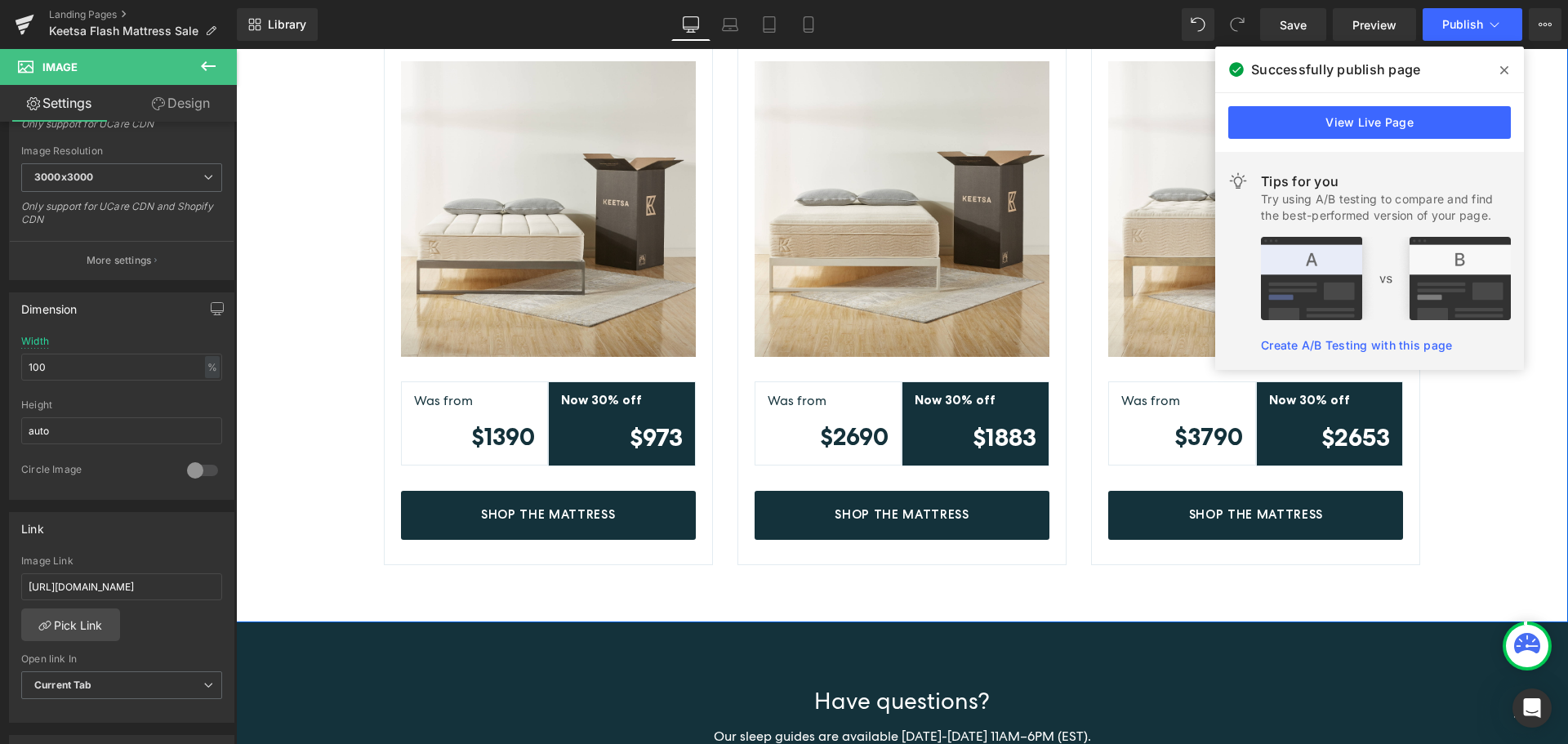
click at [1499, 460] on div "Extra 10% OFF. Now 30% OFF Text Block Row The Keetsa Plus® (30% OFF - Cal King …" at bounding box center [902, 245] width 1332 height 640
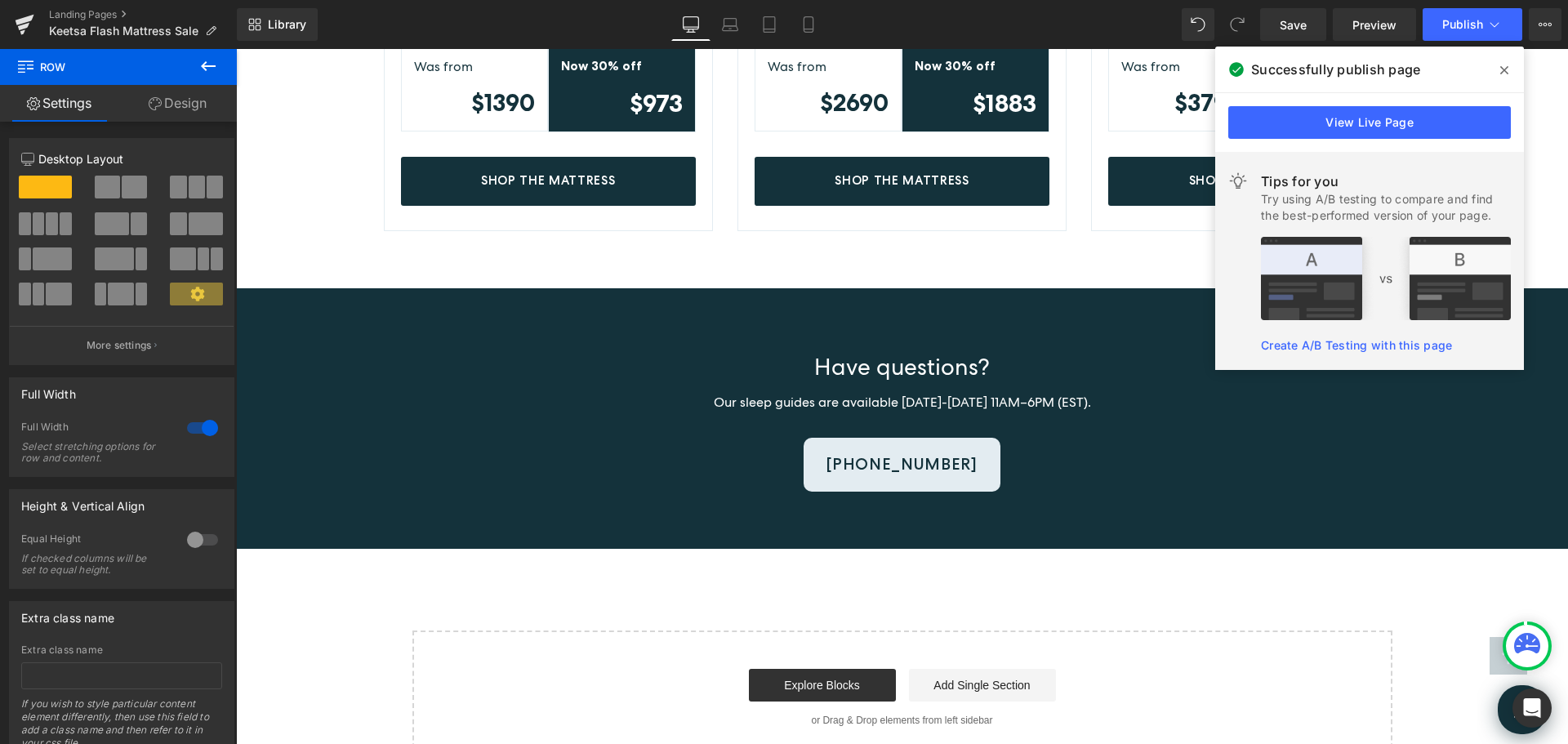
scroll to position [817, 0]
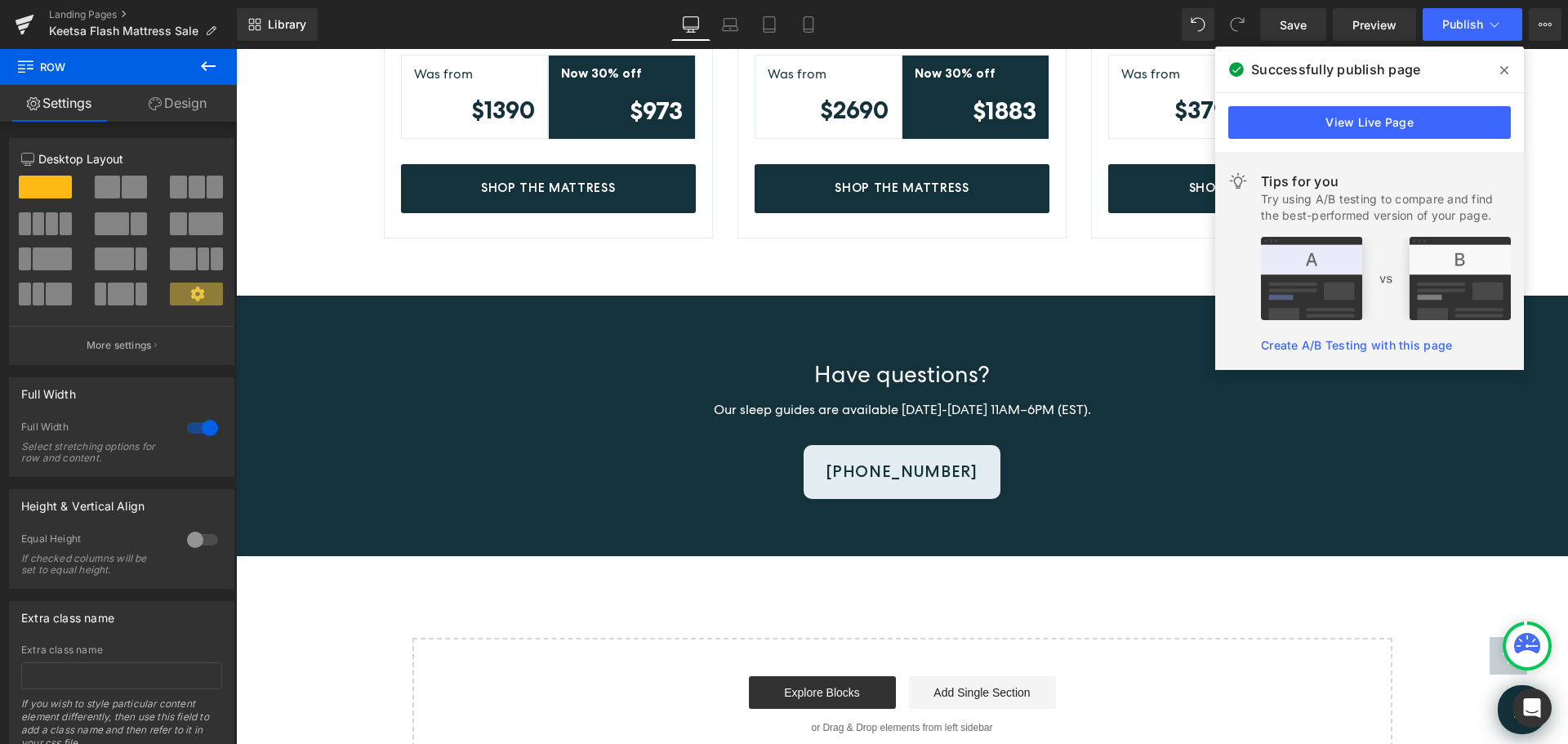
click at [1507, 68] on icon at bounding box center [1504, 70] width 8 height 13
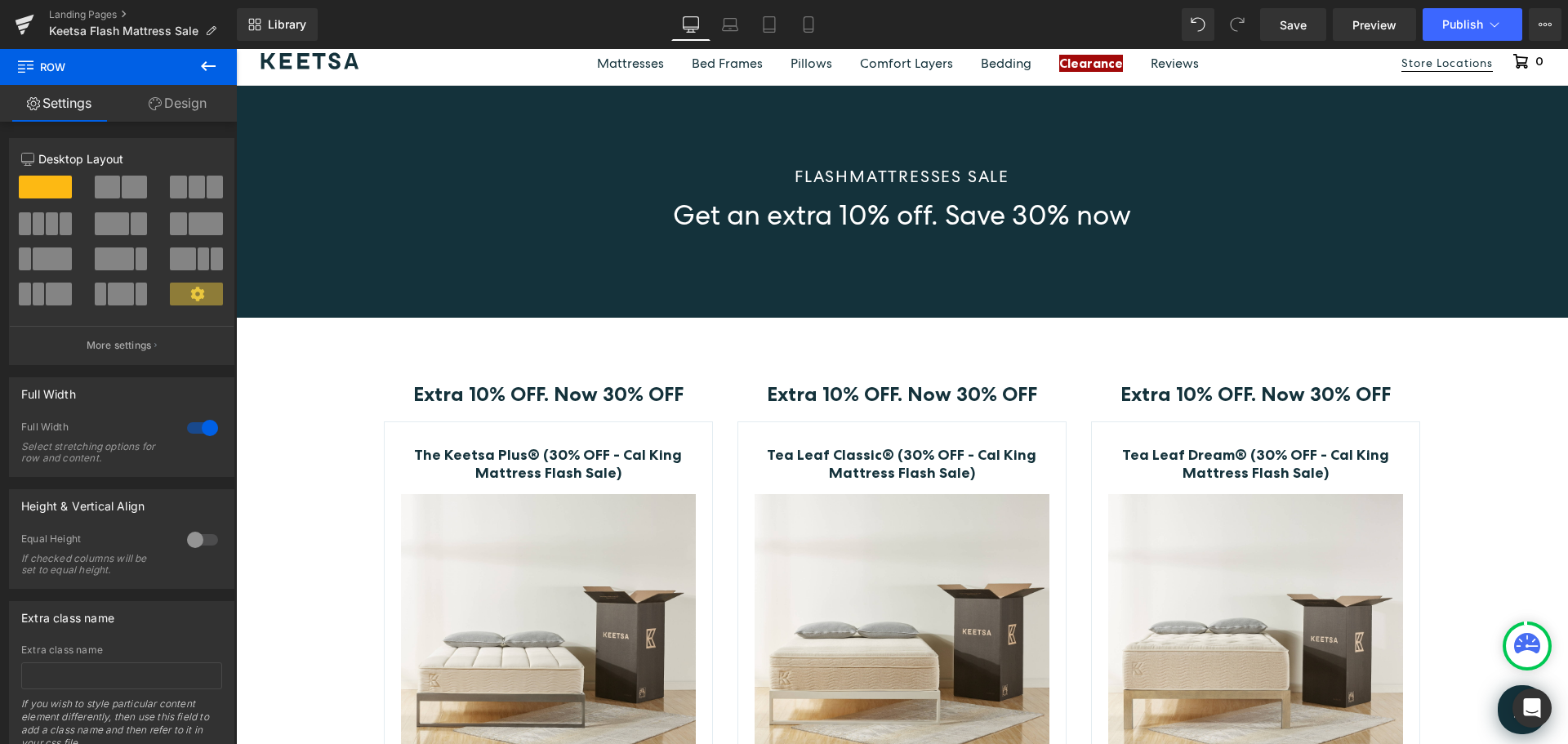
scroll to position [0, 0]
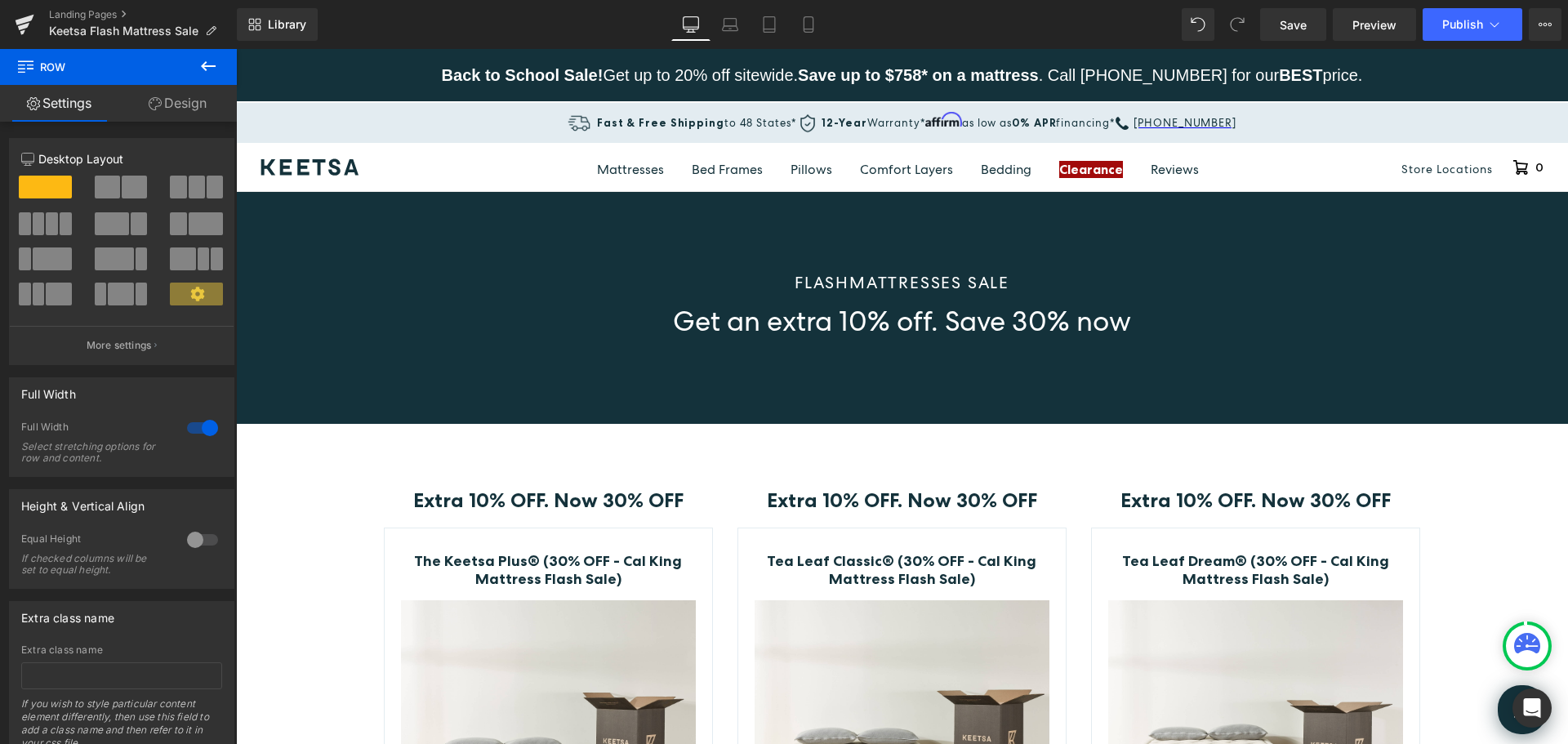
click at [214, 65] on icon at bounding box center [208, 65] width 15 height 10
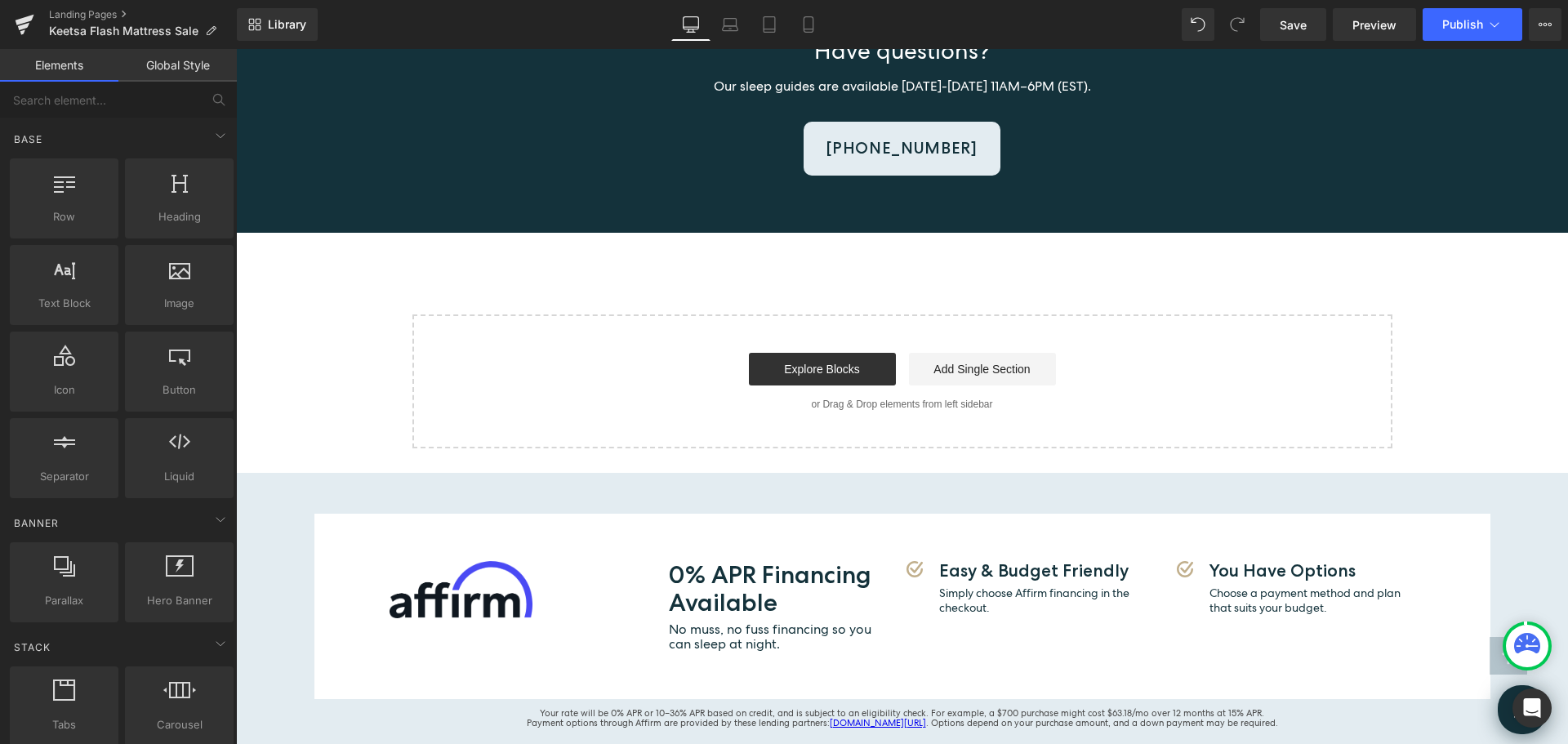
scroll to position [1144, 0]
